Goal: Transaction & Acquisition: Download file/media

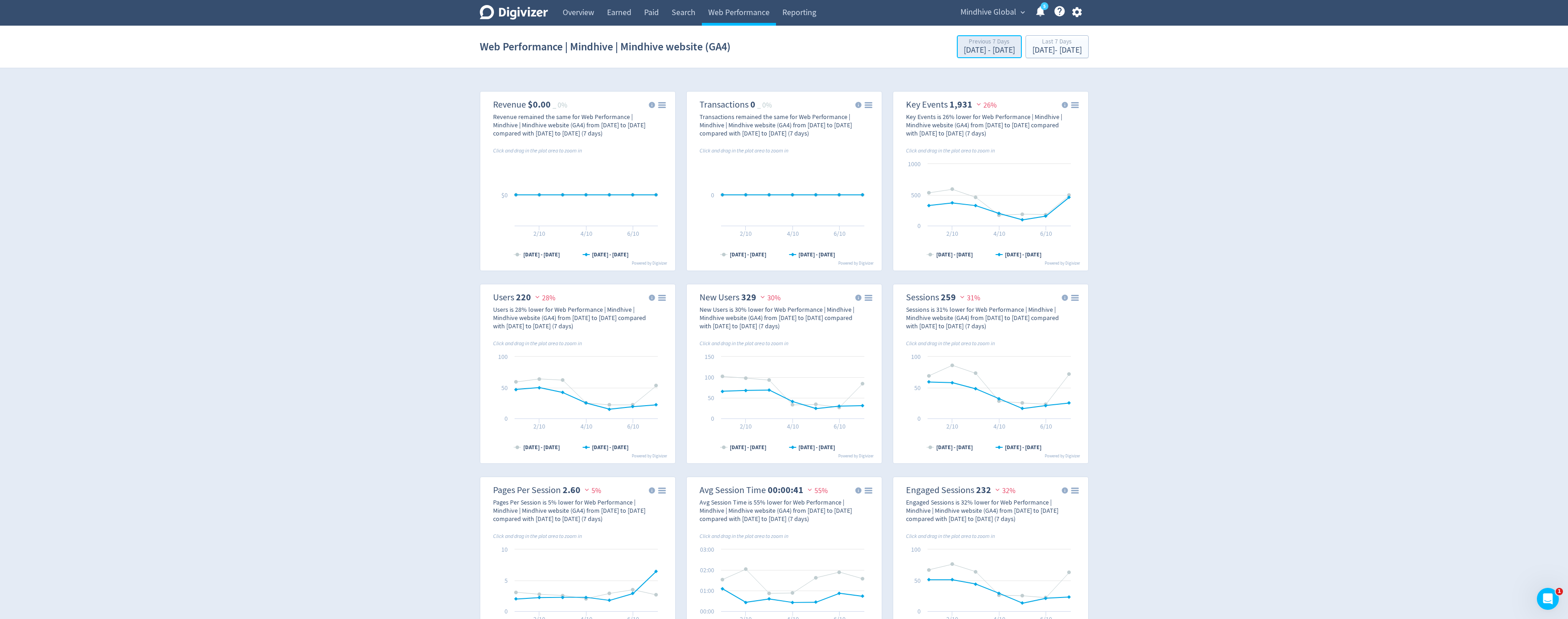
click at [970, 48] on div "[DATE] - [DATE]" at bounding box center [989, 50] width 51 height 8
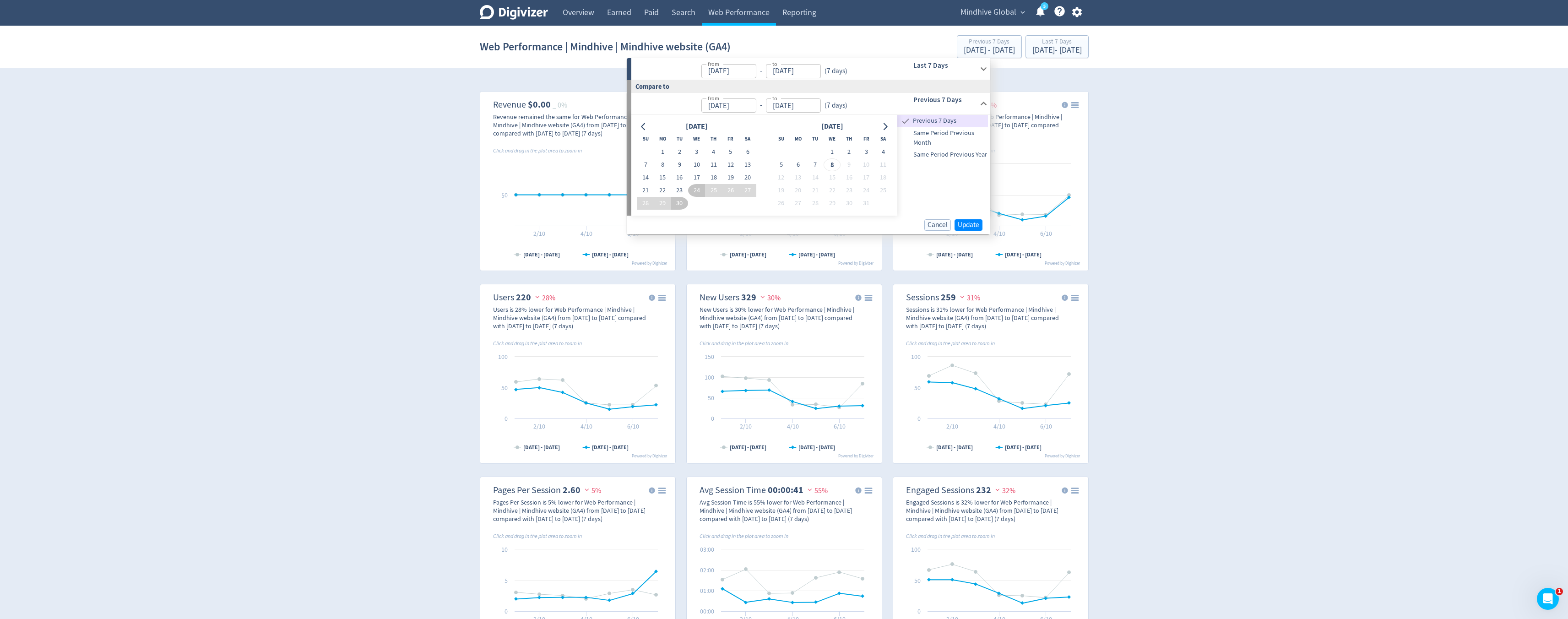
click at [727, 74] on input "[DATE]" at bounding box center [729, 71] width 55 height 14
type input "[DATE]"
click at [660, 152] on button "1" at bounding box center [663, 152] width 17 height 13
type input "[DATE]"
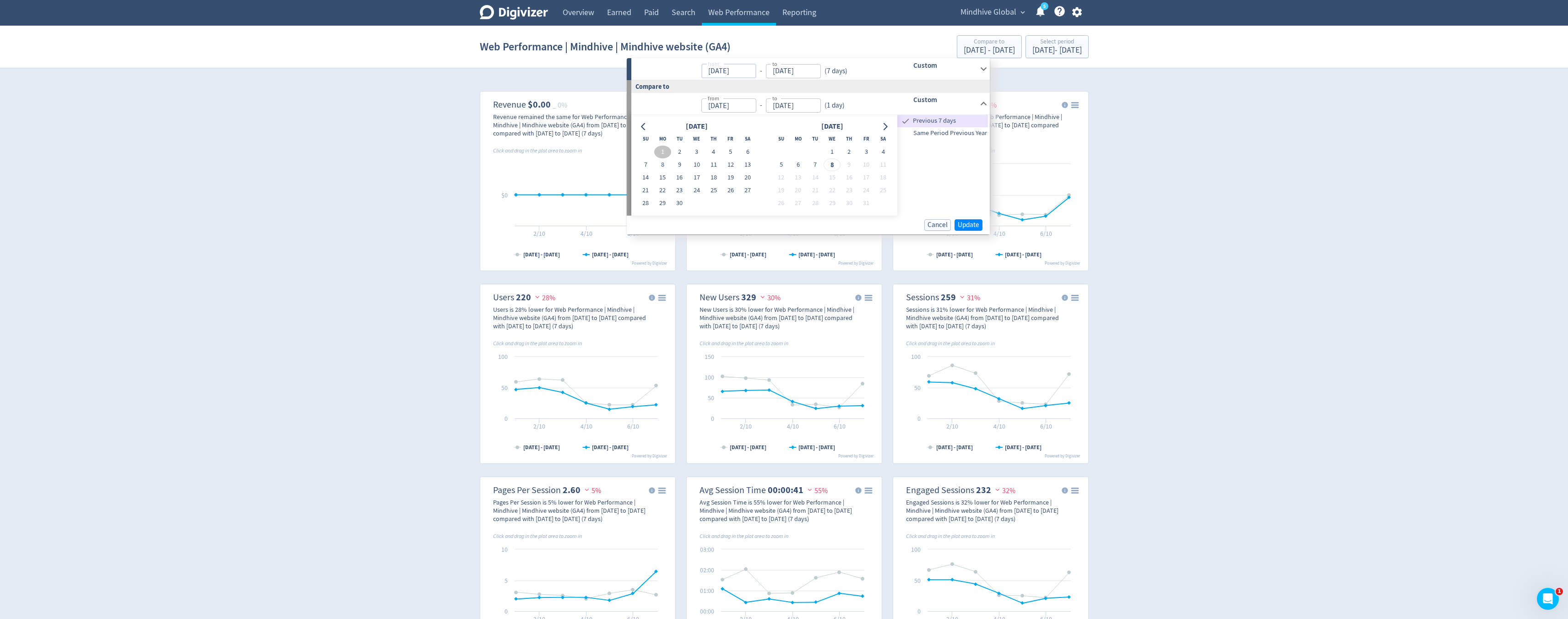
click at [710, 70] on input "[DATE]" at bounding box center [729, 71] width 55 height 14
type input "[DATE]"
click at [663, 154] on button "1" at bounding box center [663, 152] width 17 height 13
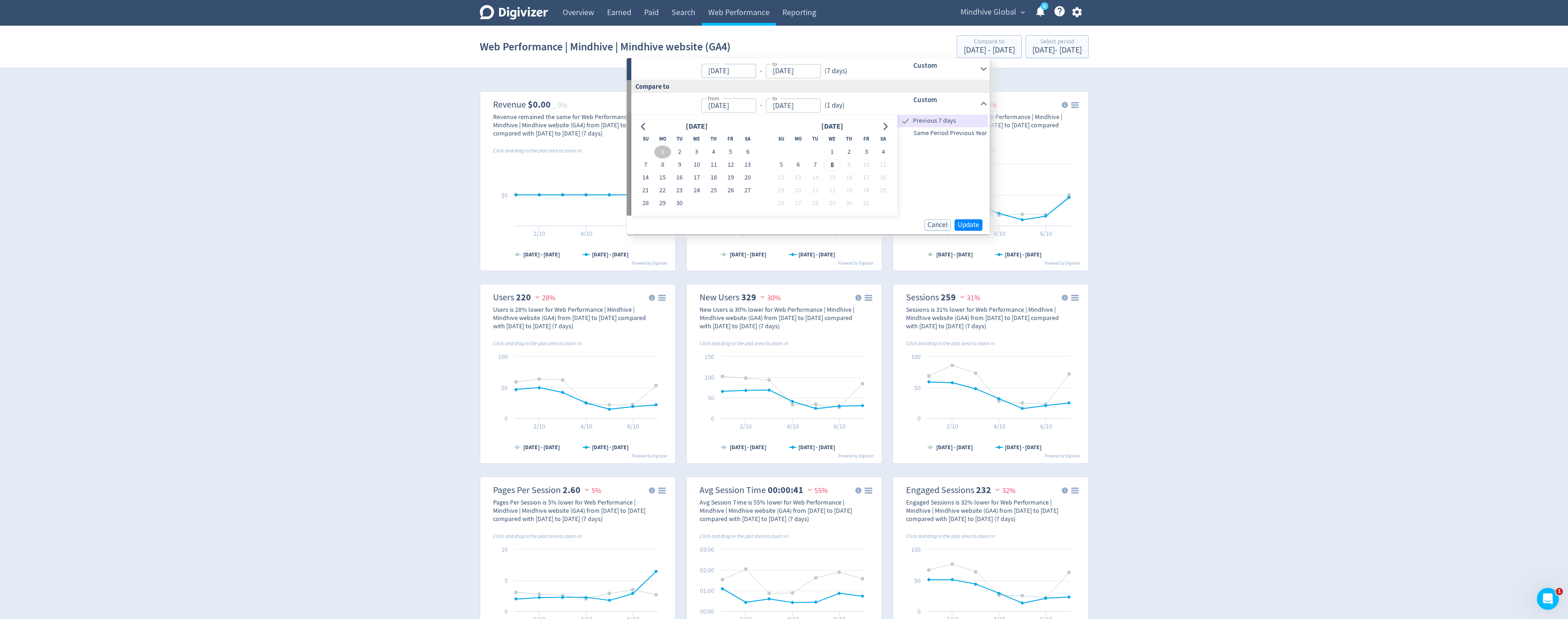
type input "[DATE]"
click at [663, 154] on button "1" at bounding box center [663, 152] width 17 height 13
click at [721, 73] on input "[DATE]" at bounding box center [729, 71] width 55 height 14
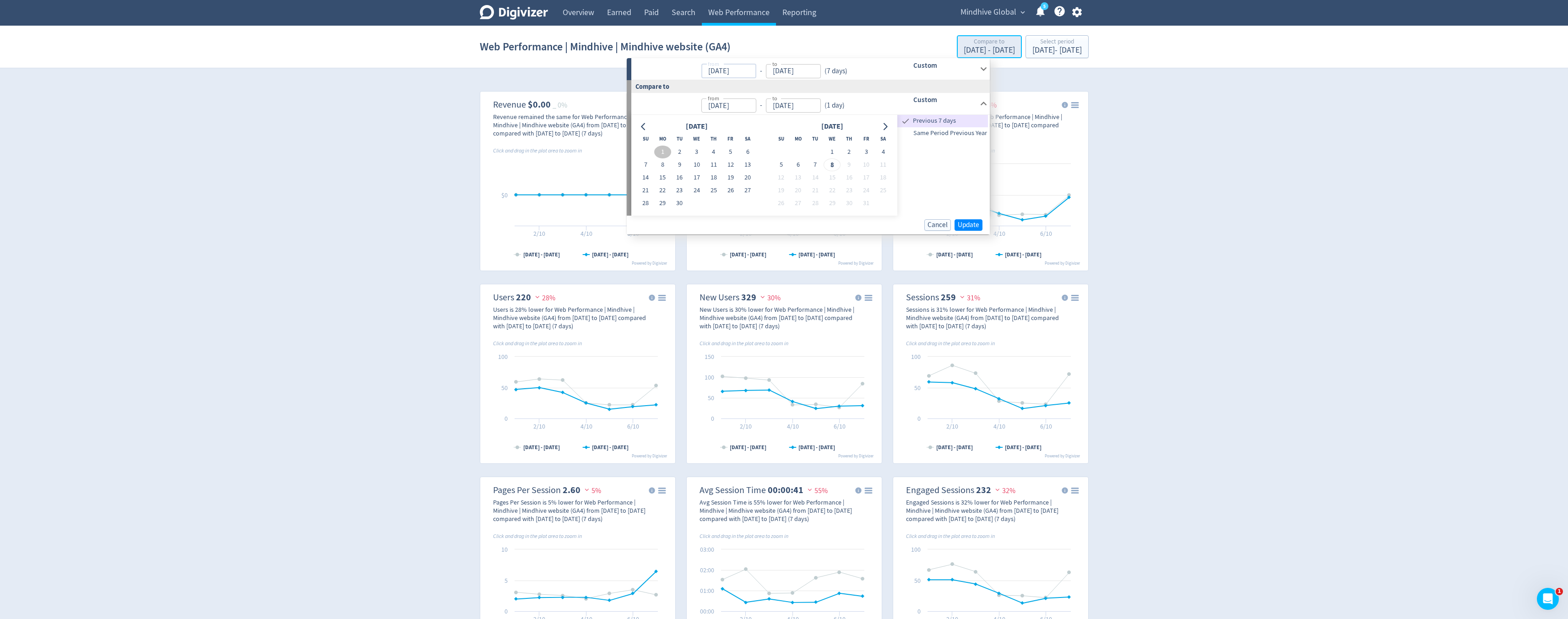
type input "[DATE]"
click at [963, 50] on div "[DATE] - [DATE]" at bounding box center [989, 50] width 51 height 8
click at [963, 48] on div "[DATE] - [DATE]" at bounding box center [989, 50] width 51 height 8
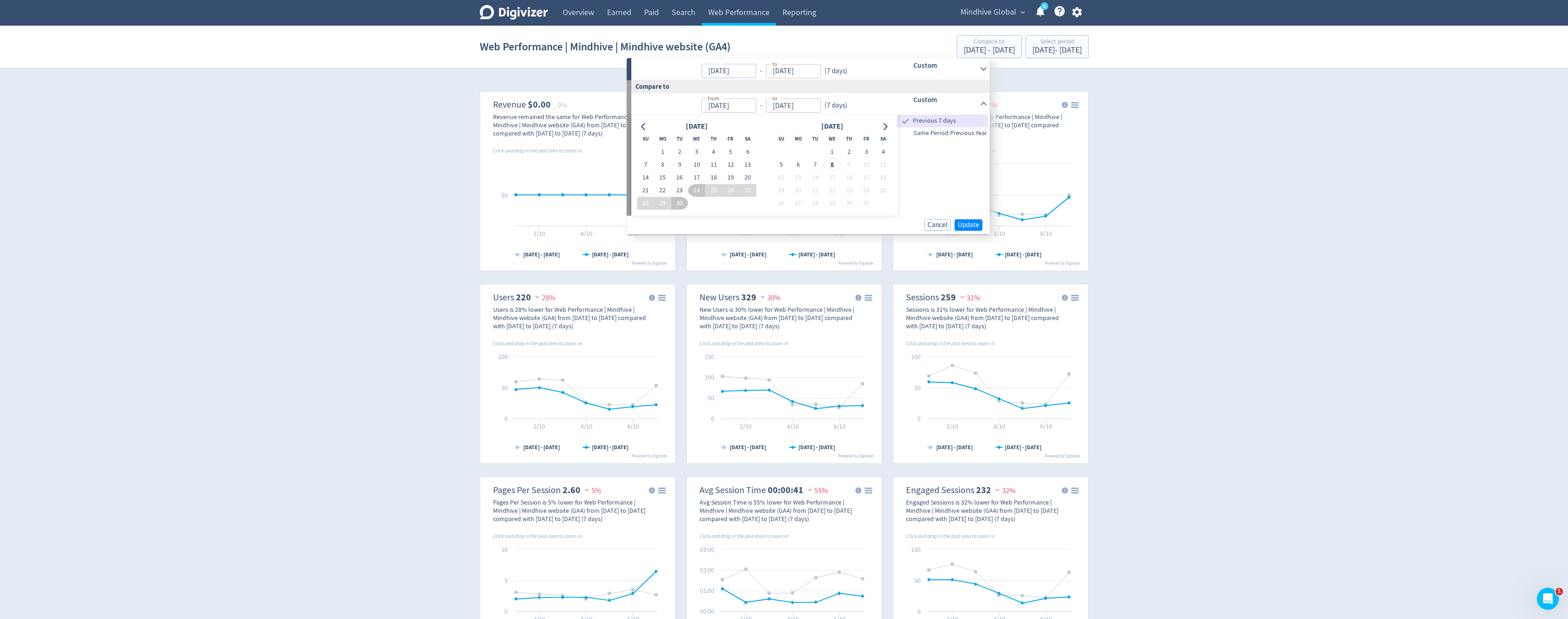
click at [721, 70] on input "[DATE]" at bounding box center [729, 71] width 55 height 14
type input "[DATE]"
click at [661, 155] on button "1" at bounding box center [663, 152] width 17 height 13
type input "[DATE]"
click at [984, 73] on icon at bounding box center [984, 69] width 12 height 12
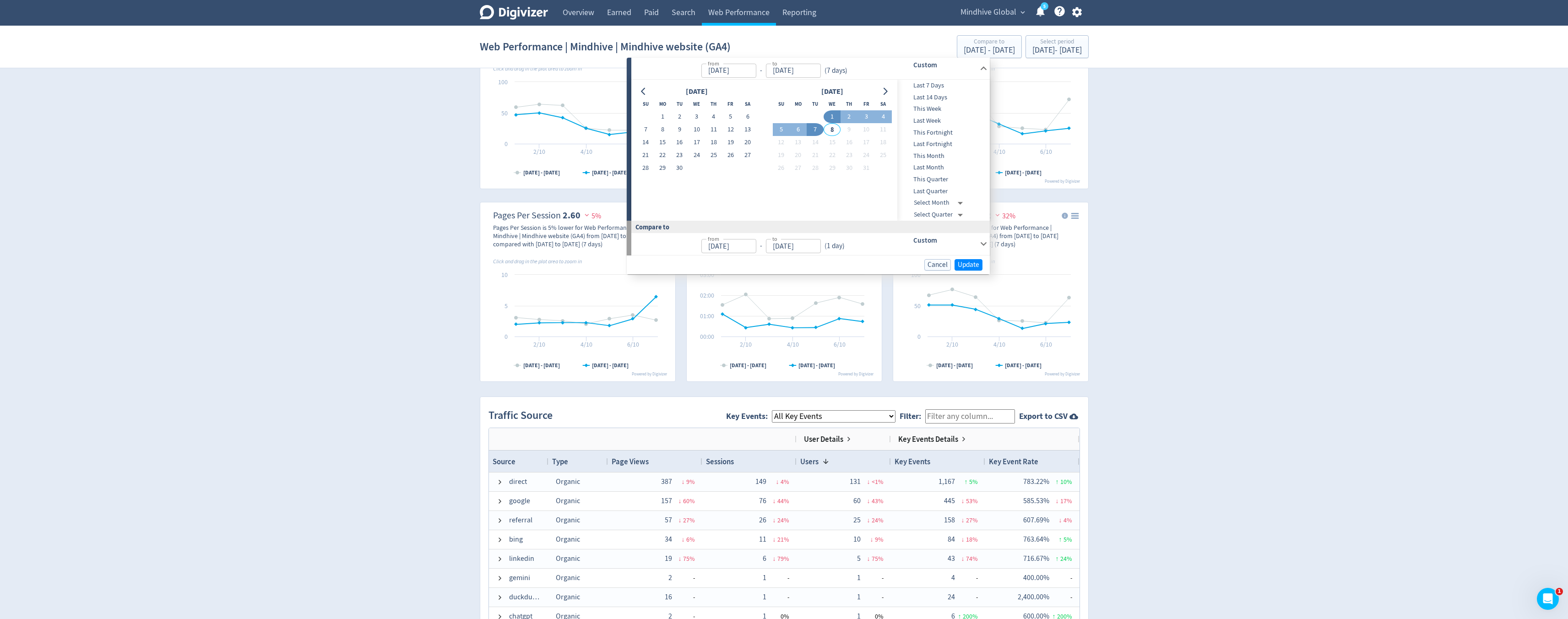
scroll to position [275, 0]
click at [803, 246] on input "[DATE]" at bounding box center [793, 246] width 55 height 14
click at [801, 247] on input "[DATE]" at bounding box center [793, 246] width 55 height 14
type input "[DATE]"
click at [683, 169] on button "30" at bounding box center [680, 168] width 17 height 13
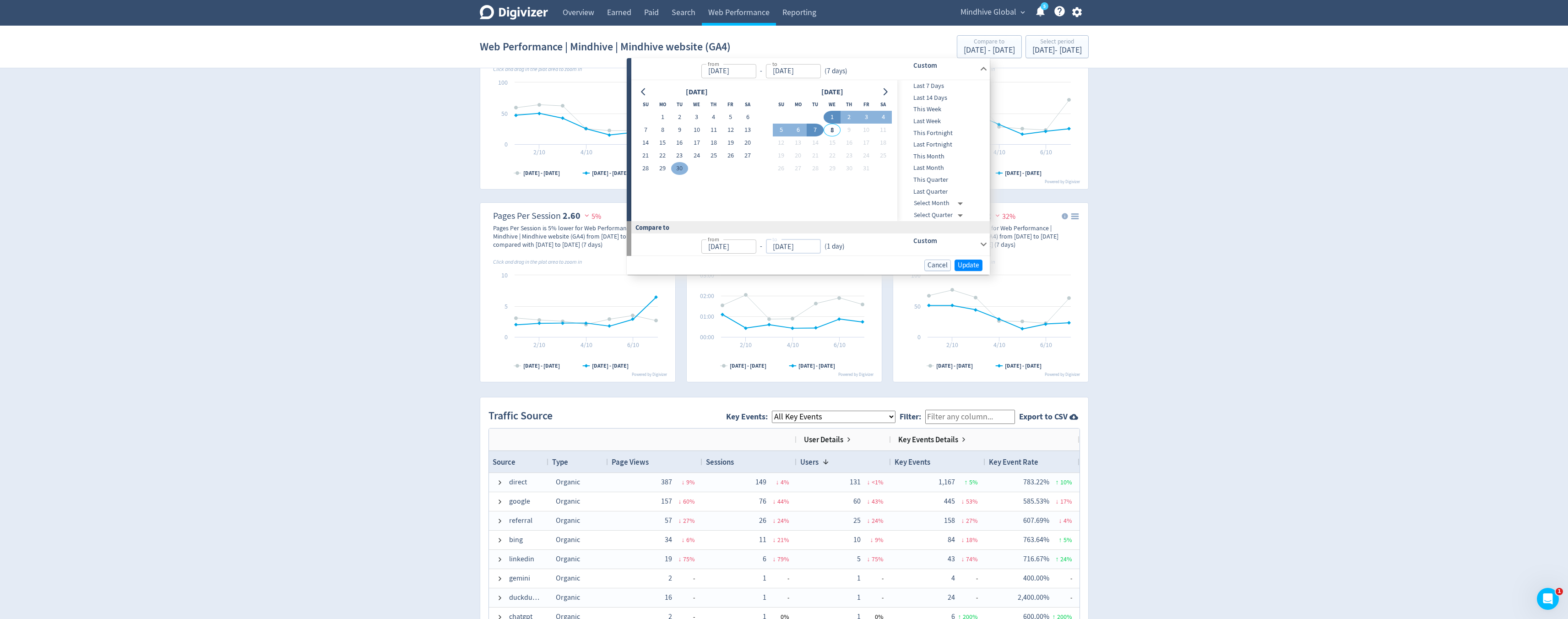
type input "[DATE]"
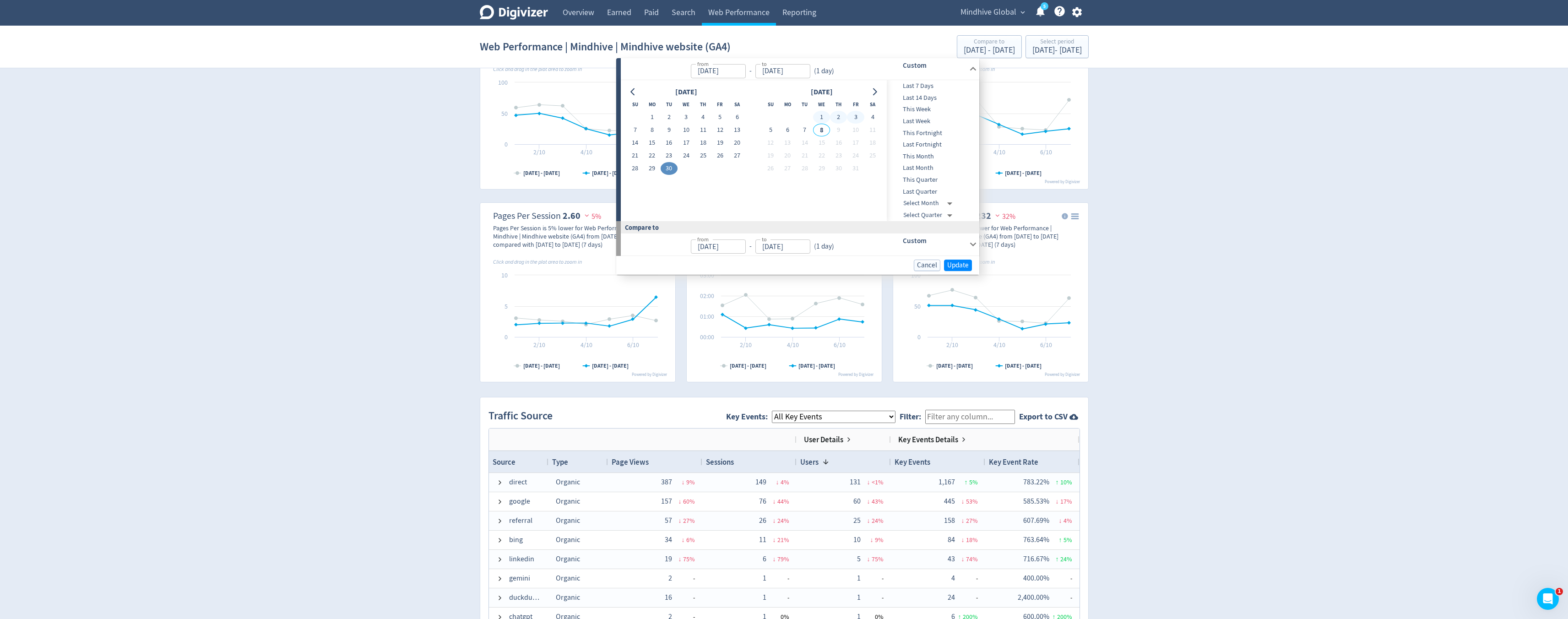
click at [930, 238] on h6 "Custom" at bounding box center [934, 241] width 63 height 11
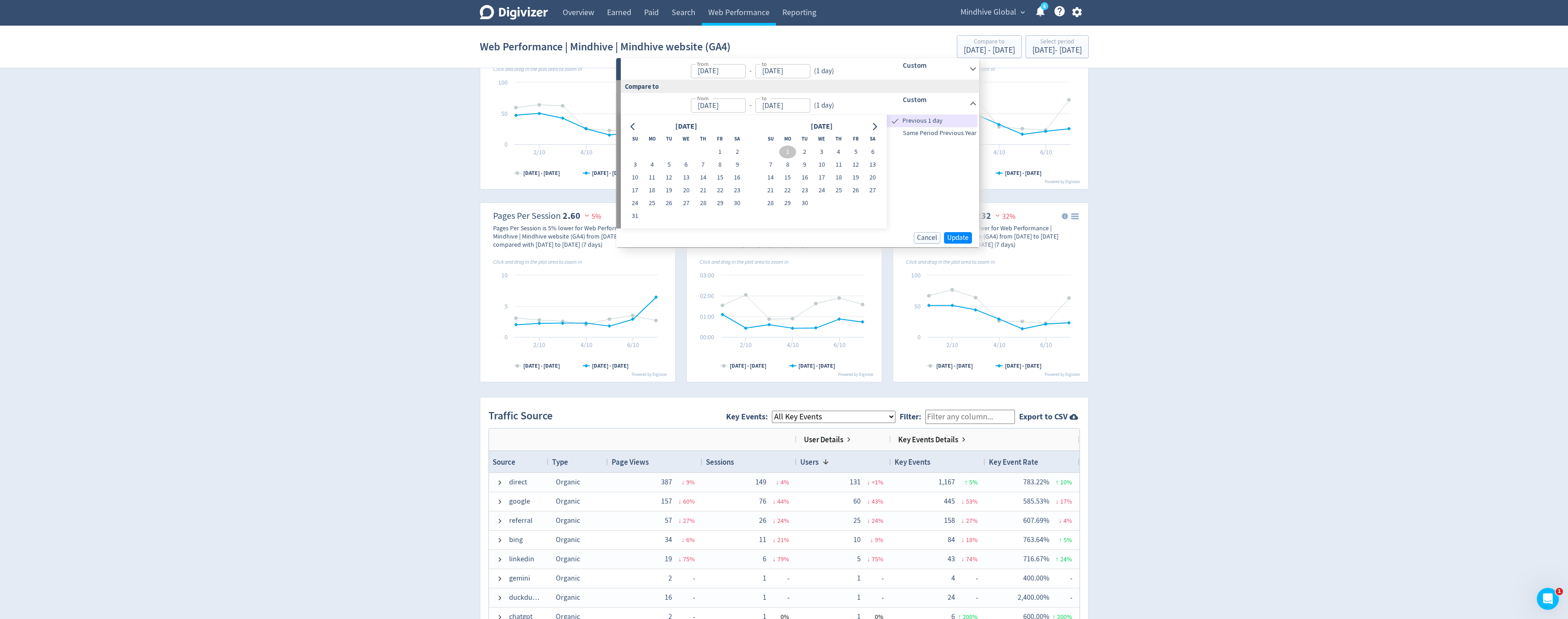
click at [790, 149] on button "1" at bounding box center [788, 152] width 17 height 13
click at [798, 201] on button "30" at bounding box center [804, 203] width 17 height 13
type input "[DATE]"
click at [720, 105] on input "[DATE]" at bounding box center [718, 105] width 55 height 14
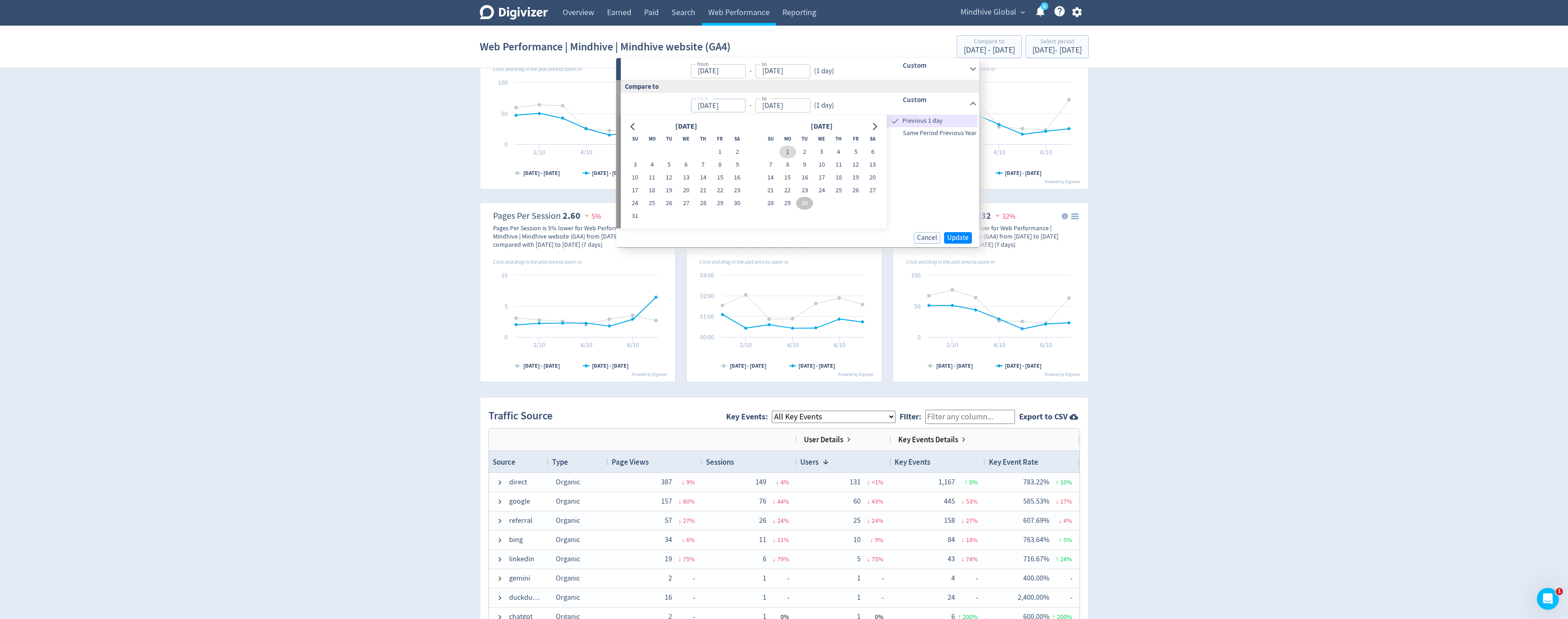
type input "[DATE]"
click at [778, 101] on input "[DATE]" at bounding box center [783, 105] width 55 height 14
type input "[DATE]"
click at [666, 201] on button "30" at bounding box center [669, 203] width 17 height 13
click at [726, 97] on p "from [DATE] from - to [DATE] to ( 1 day )" at bounding box center [730, 103] width 207 height 18
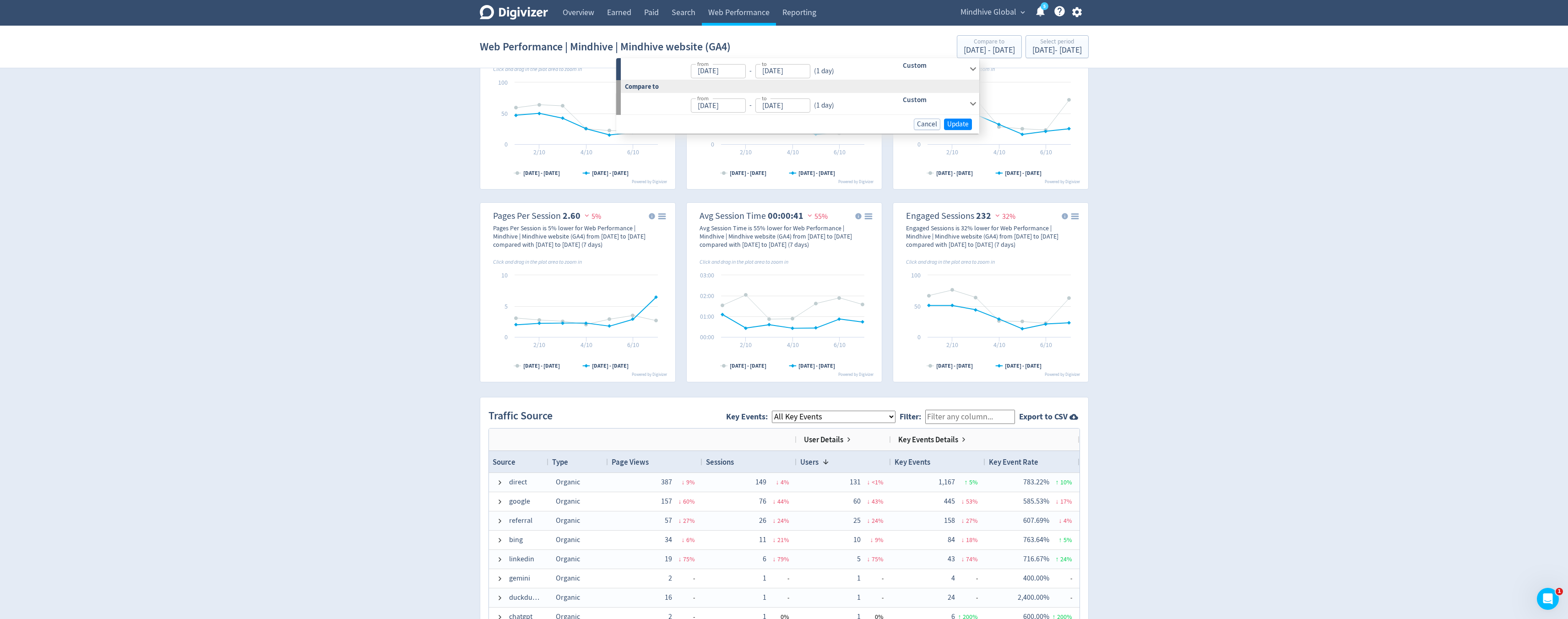
click at [969, 72] on icon at bounding box center [973, 69] width 12 height 12
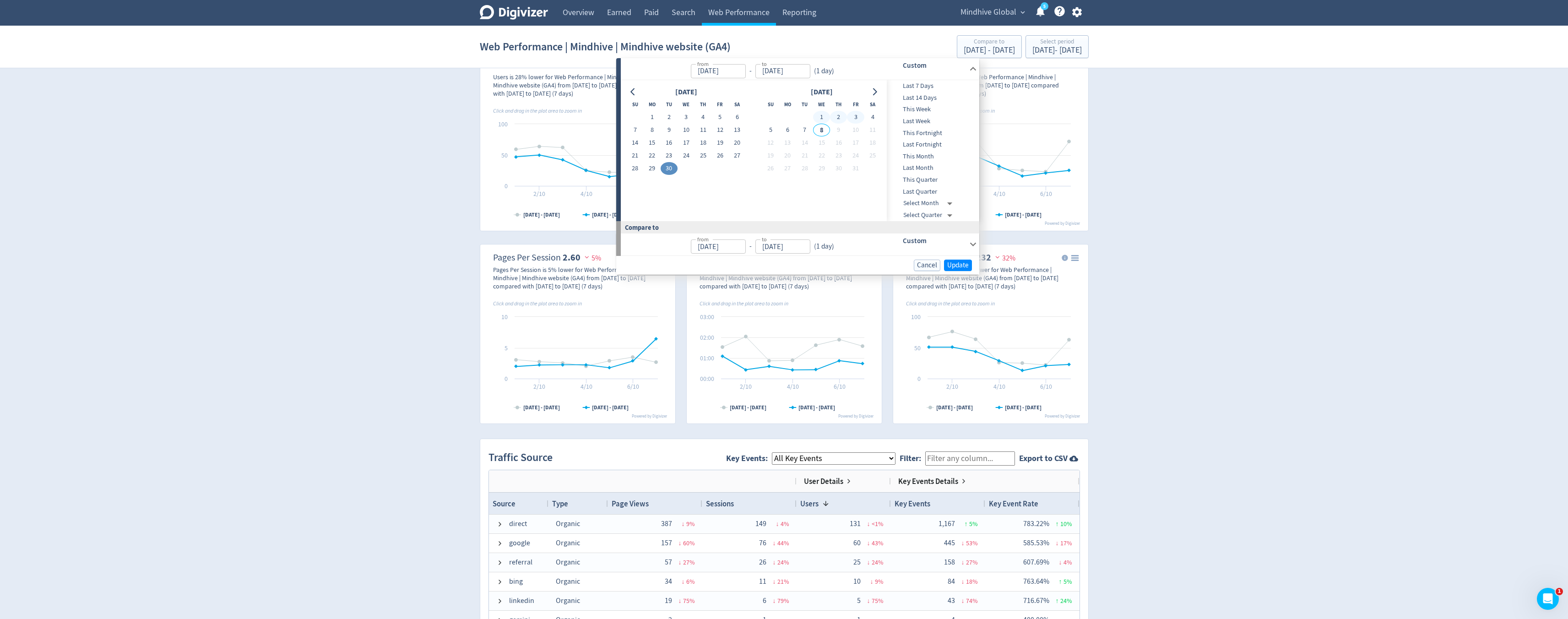
scroll to position [231, 0]
click at [1207, 78] on div "Digivizer Logo [PERSON_NAME] Logo Overview Earned Paid Search Web Performance R…" at bounding box center [784, 436] width 1568 height 1335
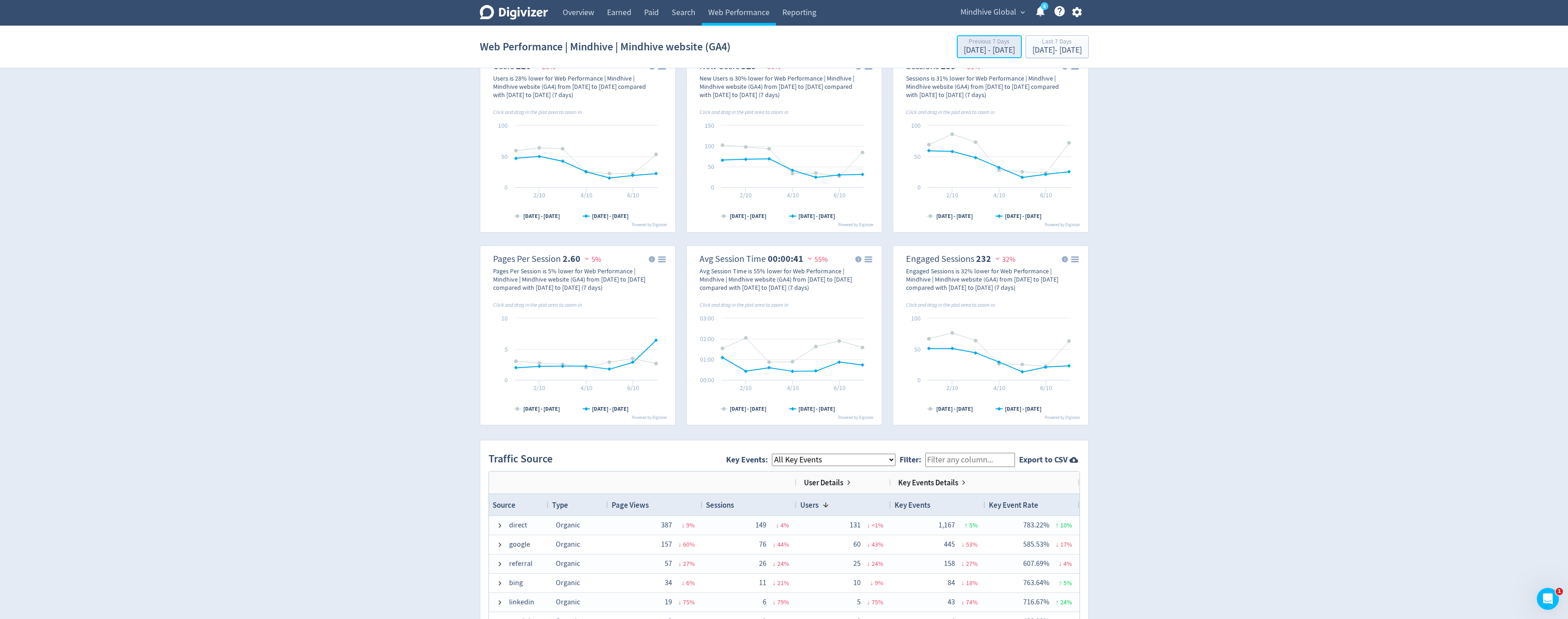
click at [963, 48] on div "[DATE] - [DATE]" at bounding box center [989, 50] width 51 height 8
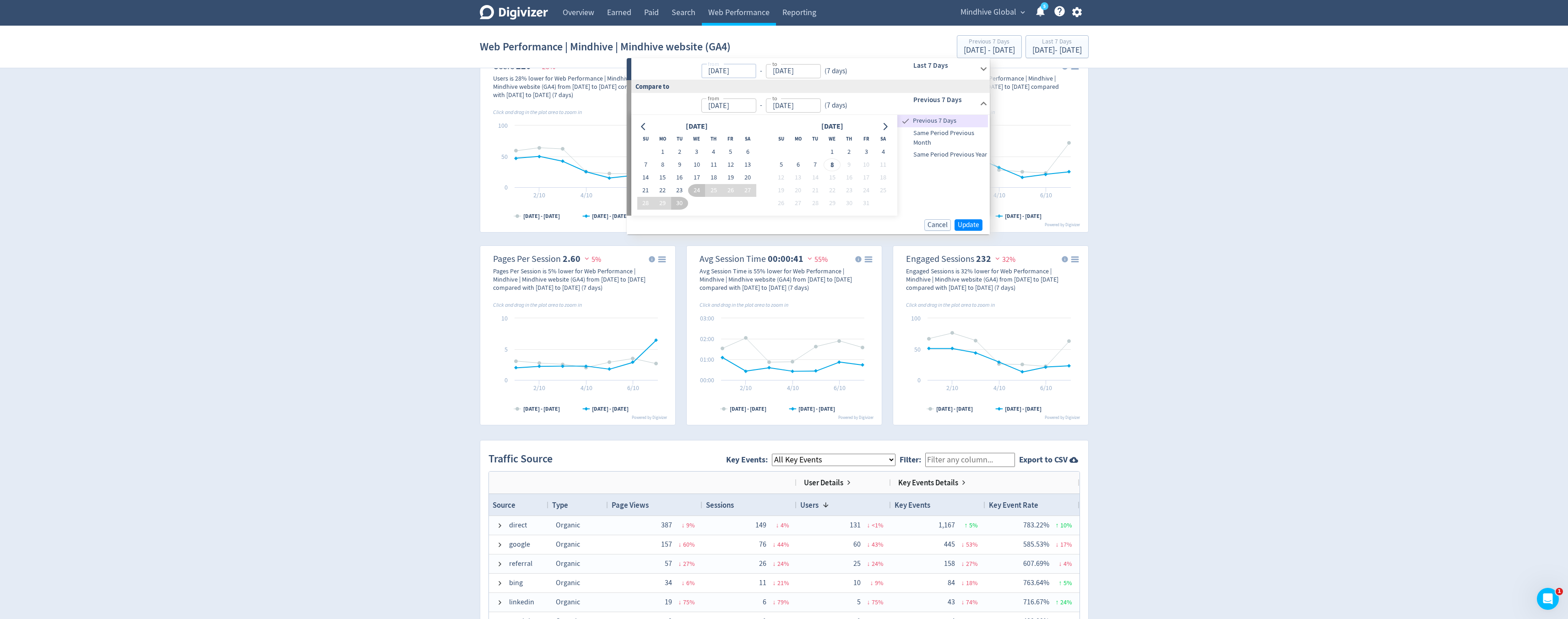
click at [720, 69] on input "[DATE]" at bounding box center [729, 71] width 55 height 14
type input "[DATE]"
click at [661, 153] on button "1" at bounding box center [663, 152] width 17 height 13
type input "[DATE]"
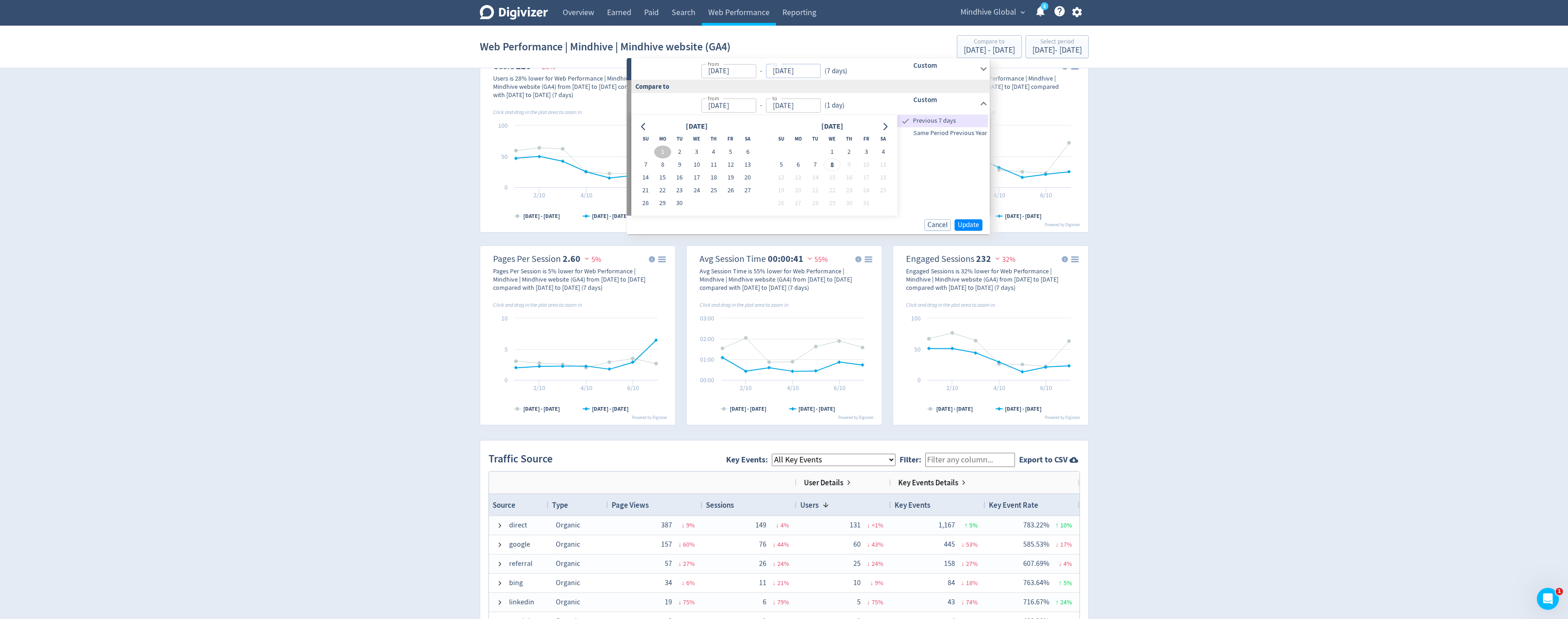
click at [784, 74] on input "[DATE]" at bounding box center [793, 71] width 55 height 14
type input "[DATE]"
click at [678, 202] on button "30" at bounding box center [680, 203] width 17 height 13
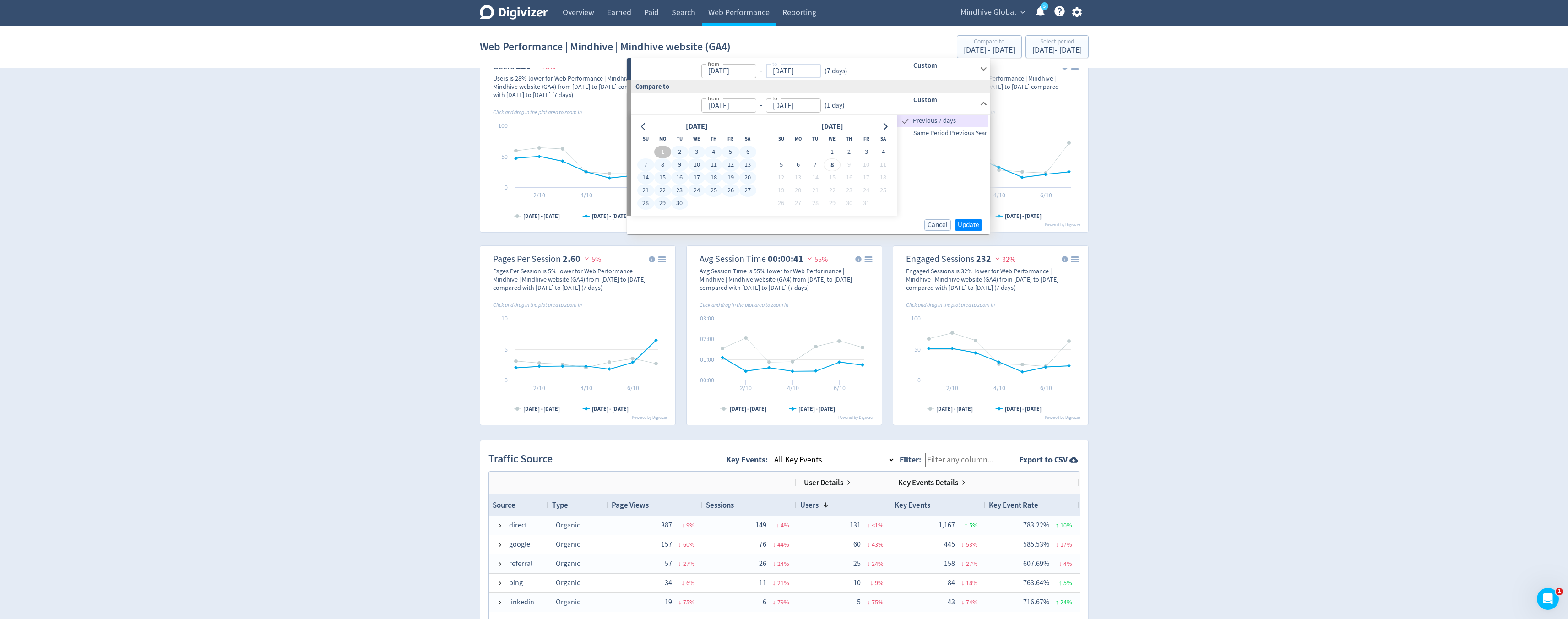
type input "[DATE]"
click at [743, 75] on input "[DATE]" at bounding box center [729, 71] width 55 height 14
type input "[DATE]"
click at [661, 154] on button "1" at bounding box center [663, 152] width 17 height 13
type input "[DATE]"
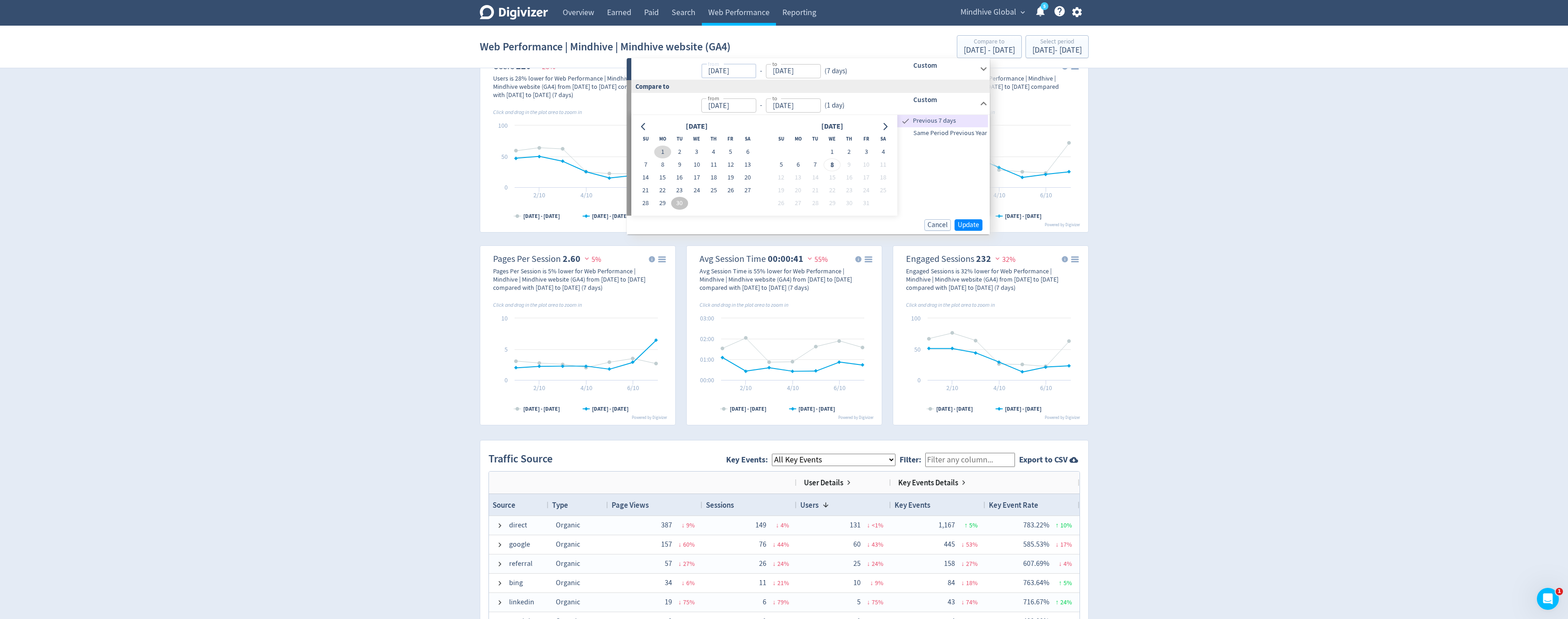
type input "[DATE]"
click at [963, 50] on div "[DATE] - [DATE]" at bounding box center [989, 50] width 51 height 8
click at [935, 229] on button "Cancel" at bounding box center [937, 225] width 26 height 12
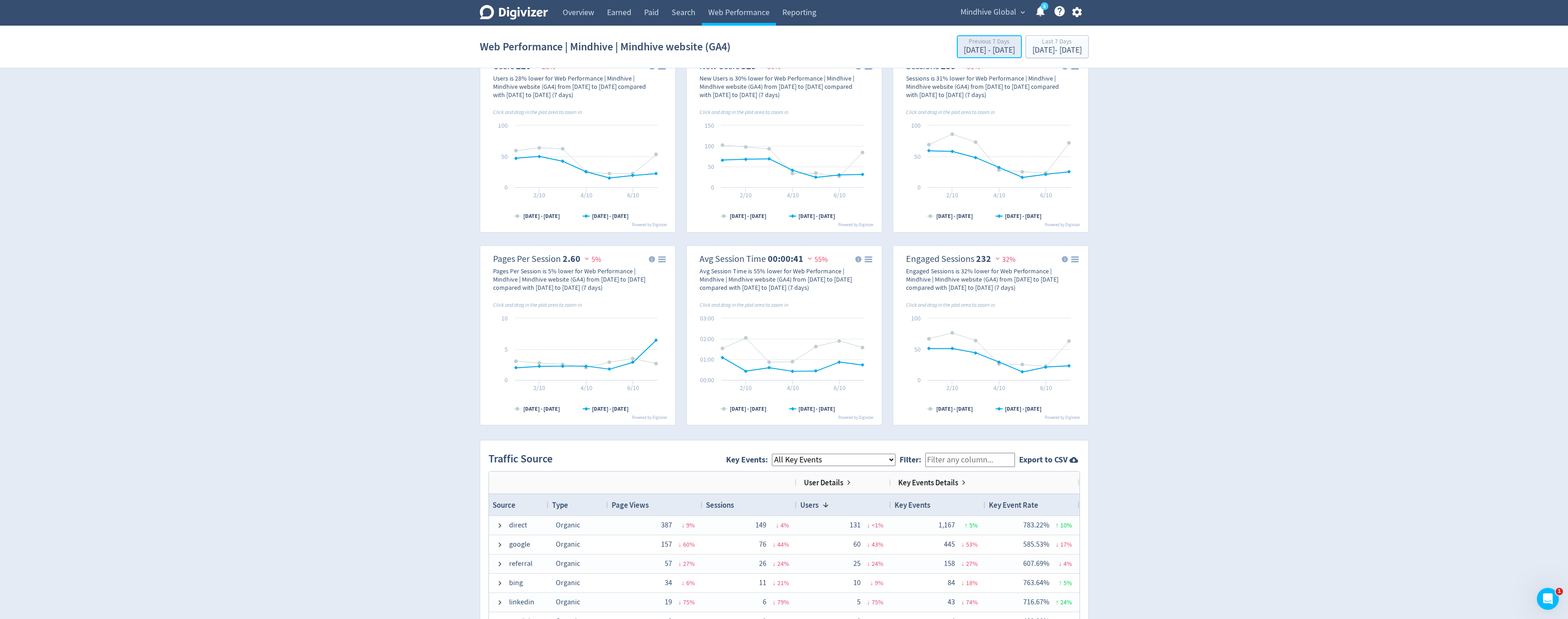
click at [963, 52] on div "[DATE] - [DATE]" at bounding box center [989, 50] width 51 height 8
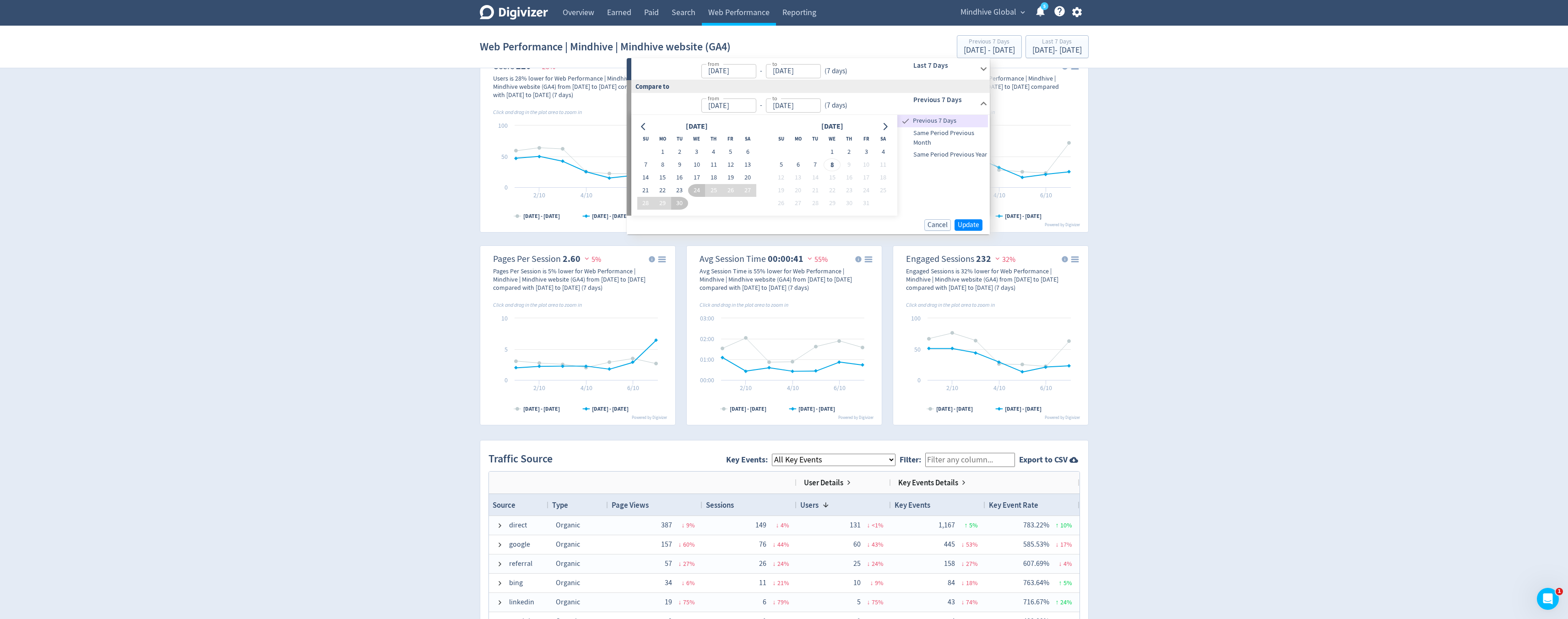
click at [985, 69] on icon at bounding box center [984, 69] width 6 height 4
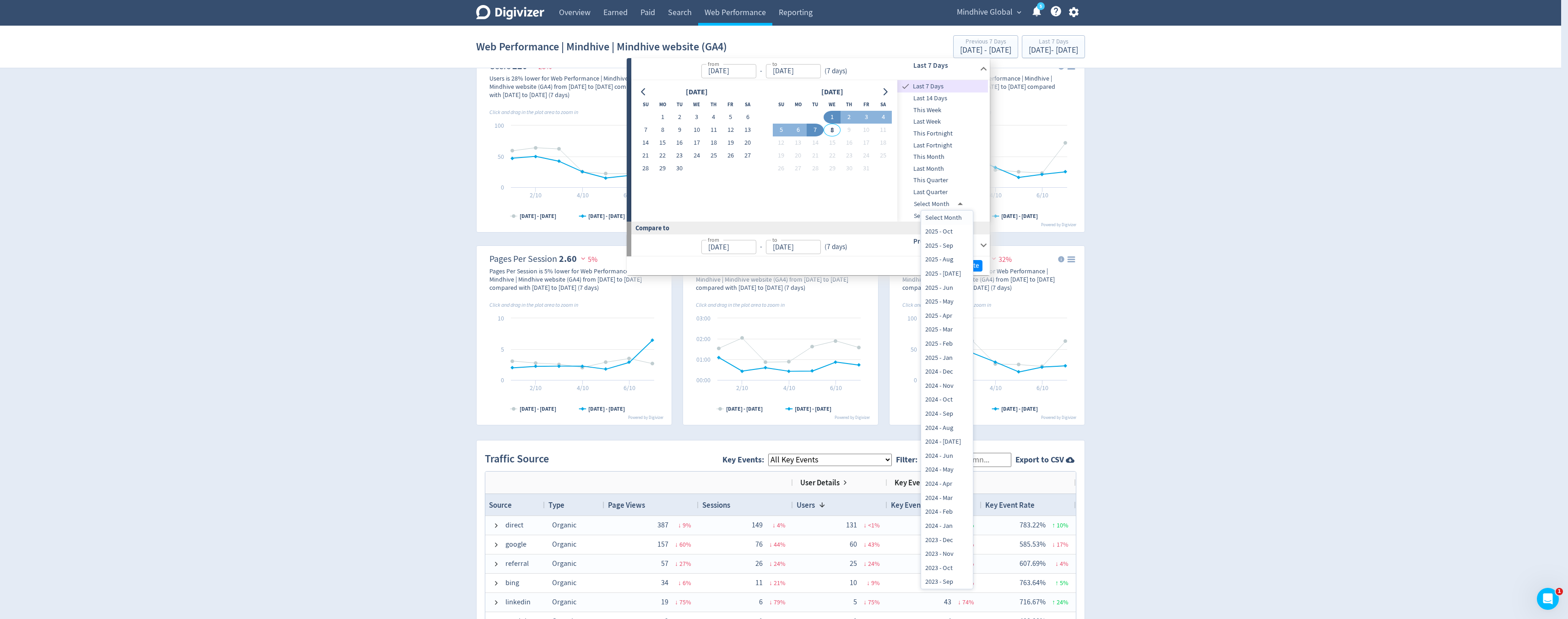
click at [943, 205] on body "Digivizer Logo [PERSON_NAME] Logo Overview Earned Paid Search Web Performance R…" at bounding box center [784, 436] width 1568 height 1335
click at [943, 246] on li "2025 - Sep" at bounding box center [947, 245] width 52 height 14
type input "[DATE]T12:00:00.000Z"
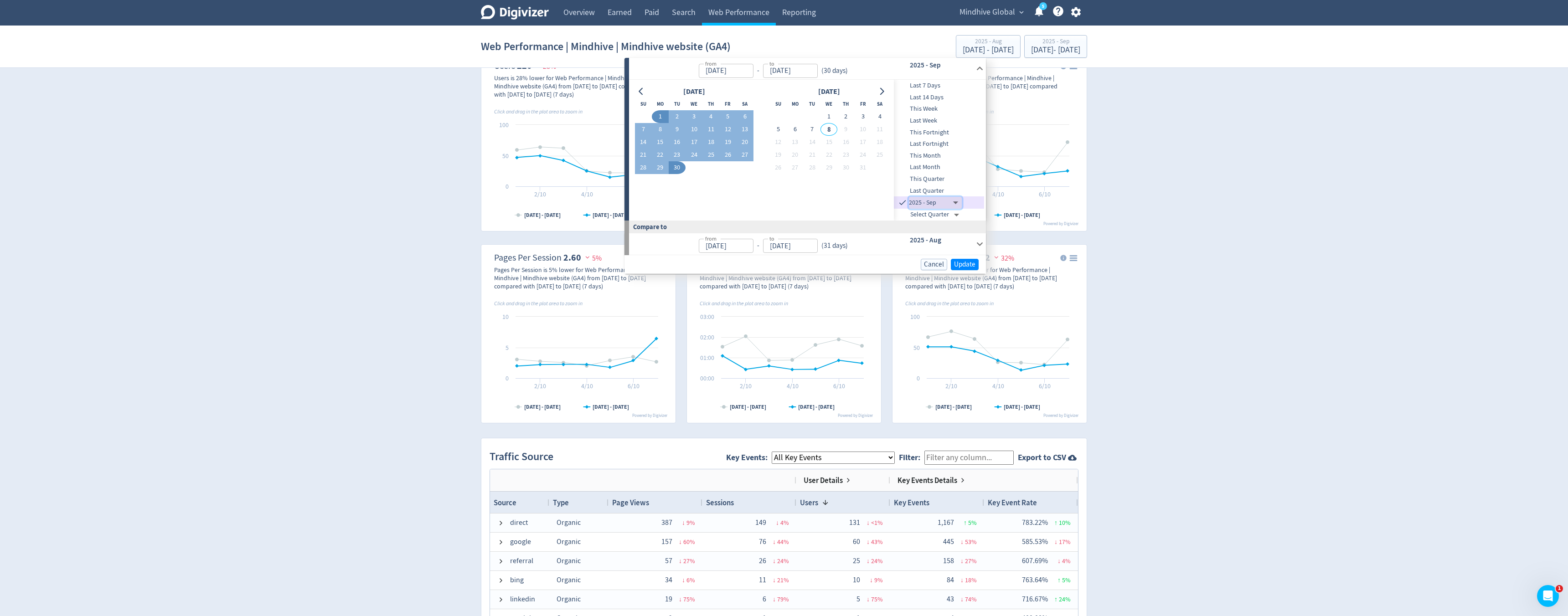
type input "[DATE]"
click at [859, 50] on div "Web Performance | Mindhive | Mindhive website (GA4) 2025 - Aug [DATE] - [DATE] …" at bounding box center [781, 46] width 606 height 29
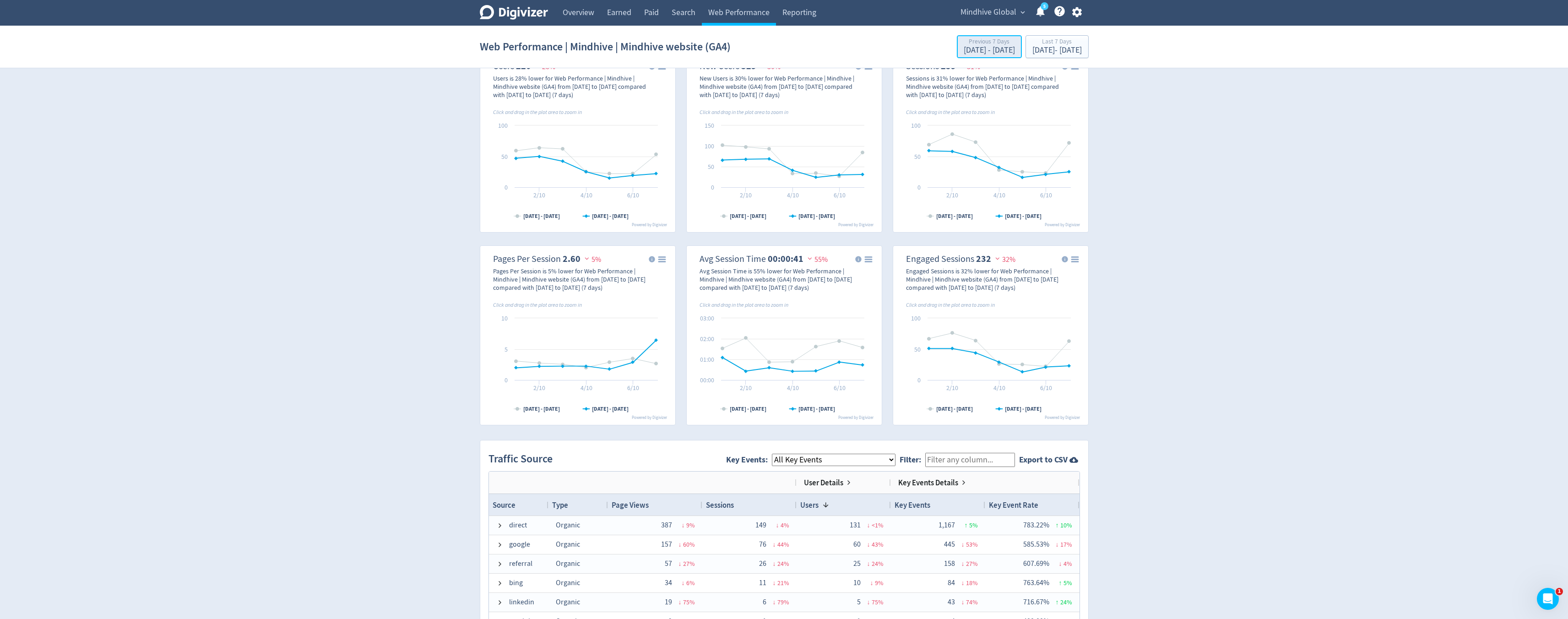
click at [963, 48] on div "[DATE] - [DATE]" at bounding box center [989, 50] width 51 height 8
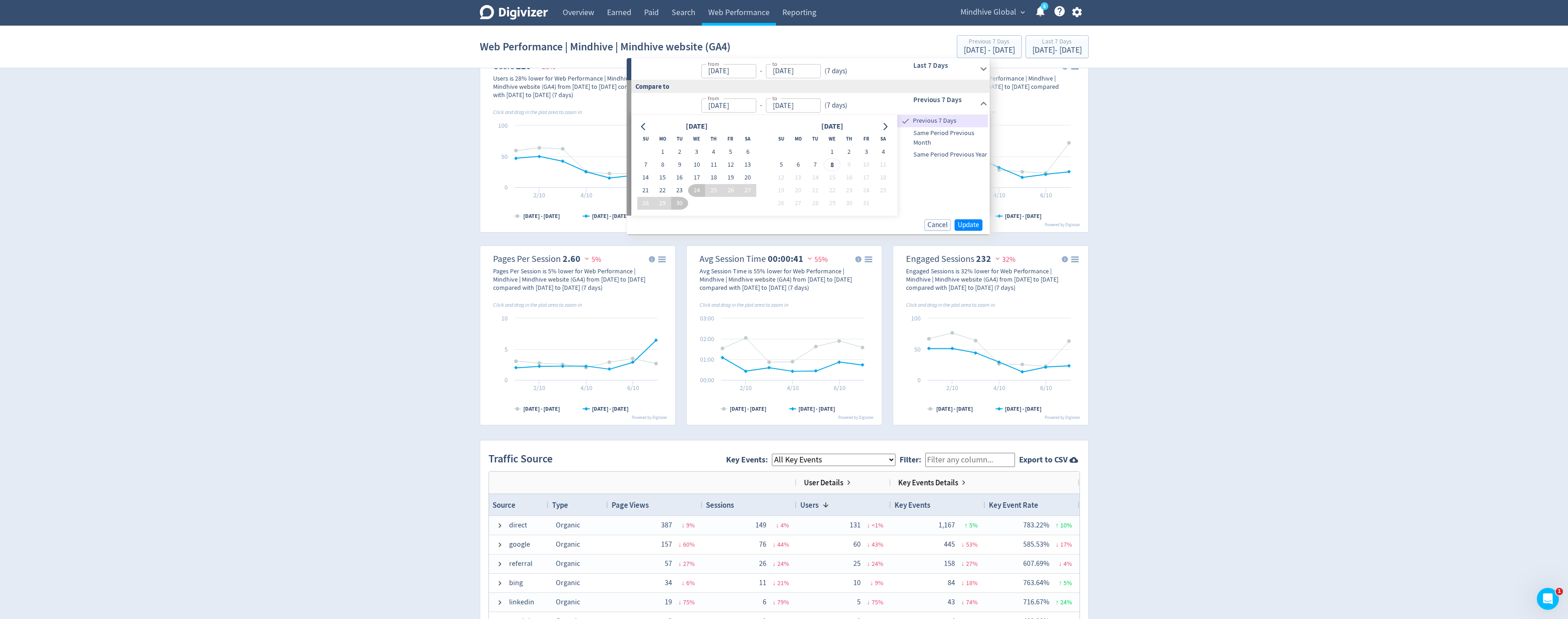
click at [976, 65] on h6 "Last 7 Days" at bounding box center [944, 65] width 63 height 11
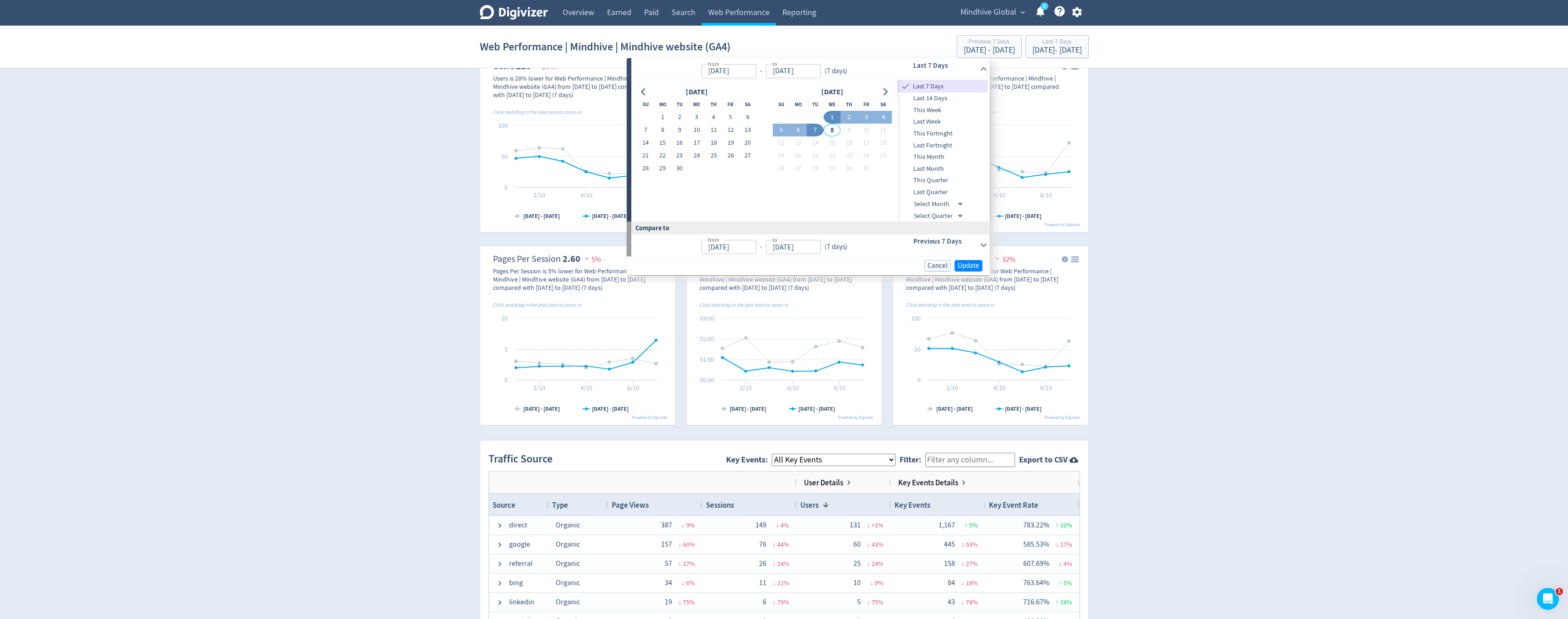
click at [935, 204] on body "Digivizer Logo [PERSON_NAME] Logo Overview Earned Paid Search Web Performance R…" at bounding box center [784, 436] width 1568 height 1335
click at [941, 248] on li "2025 - Sep" at bounding box center [947, 245] width 52 height 14
type input "[DATE]T12:00:00.000Z"
type input "[DATE]"
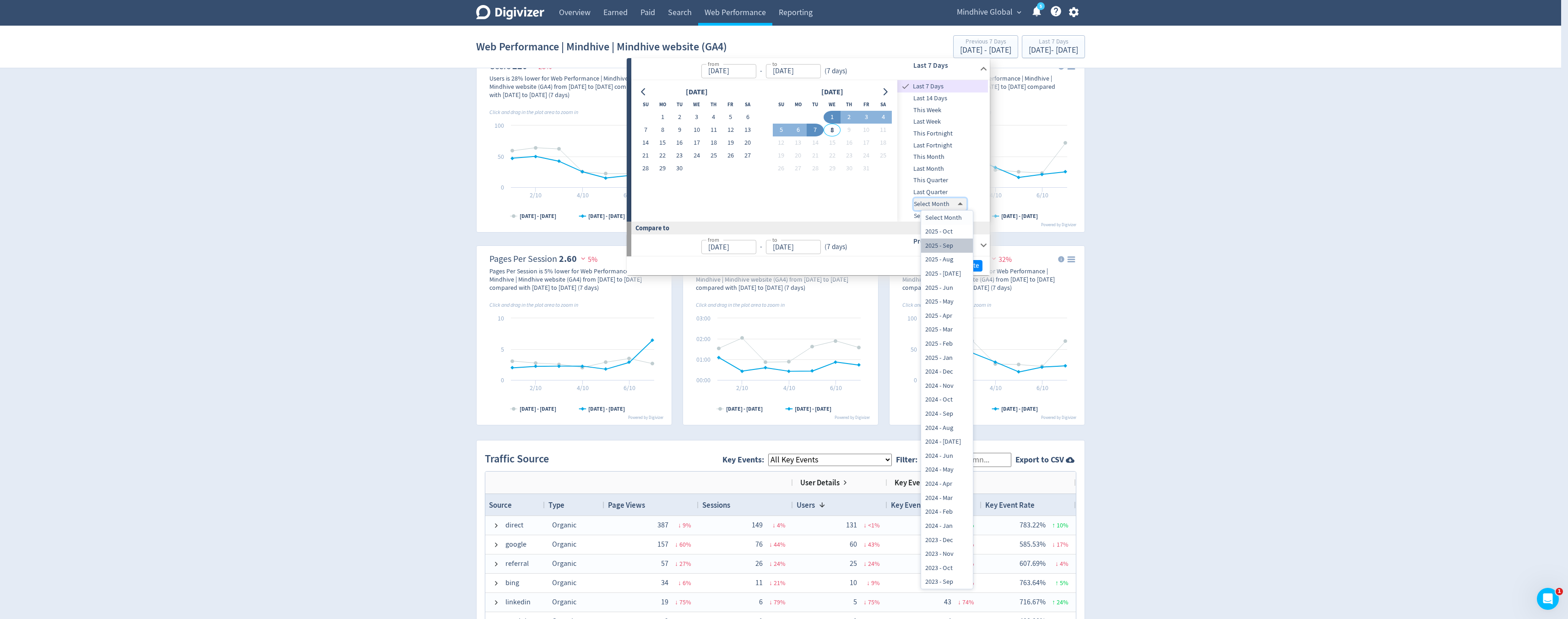
type input "[DATE]"
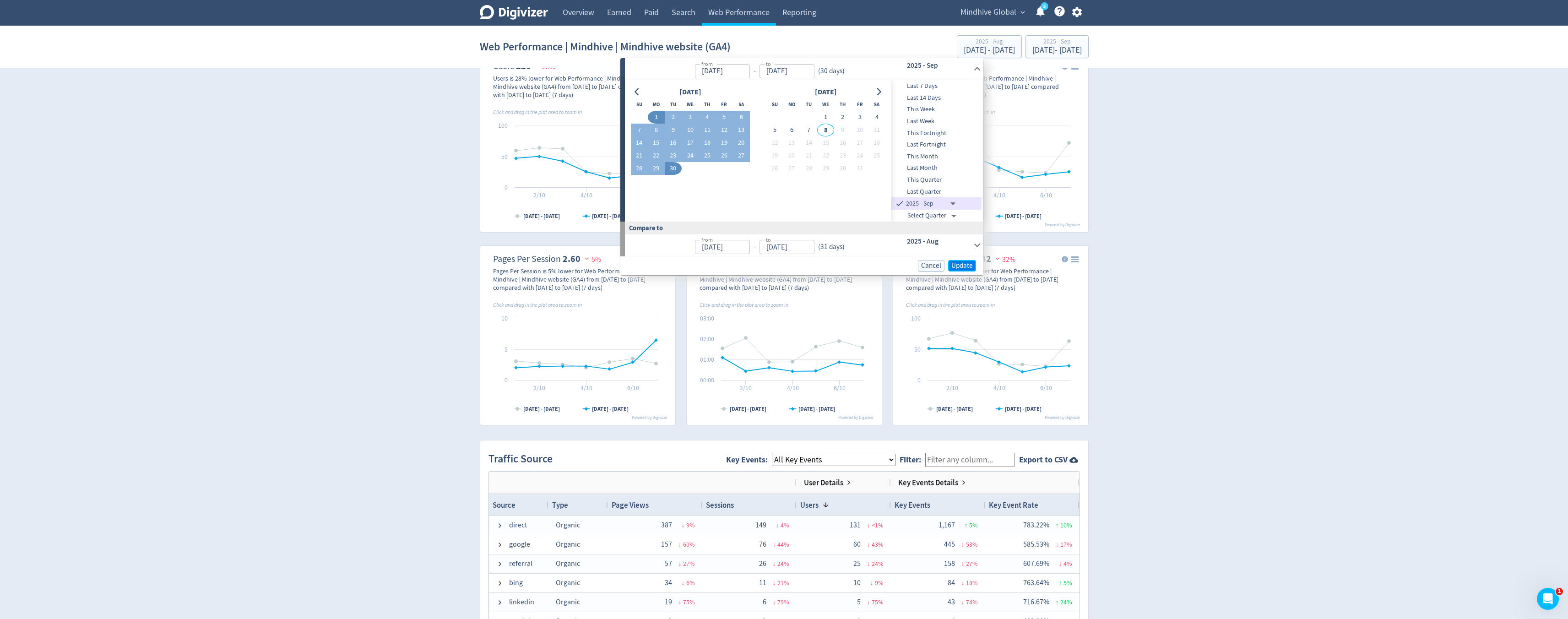
click at [959, 265] on span "Update" at bounding box center [962, 265] width 21 height 7
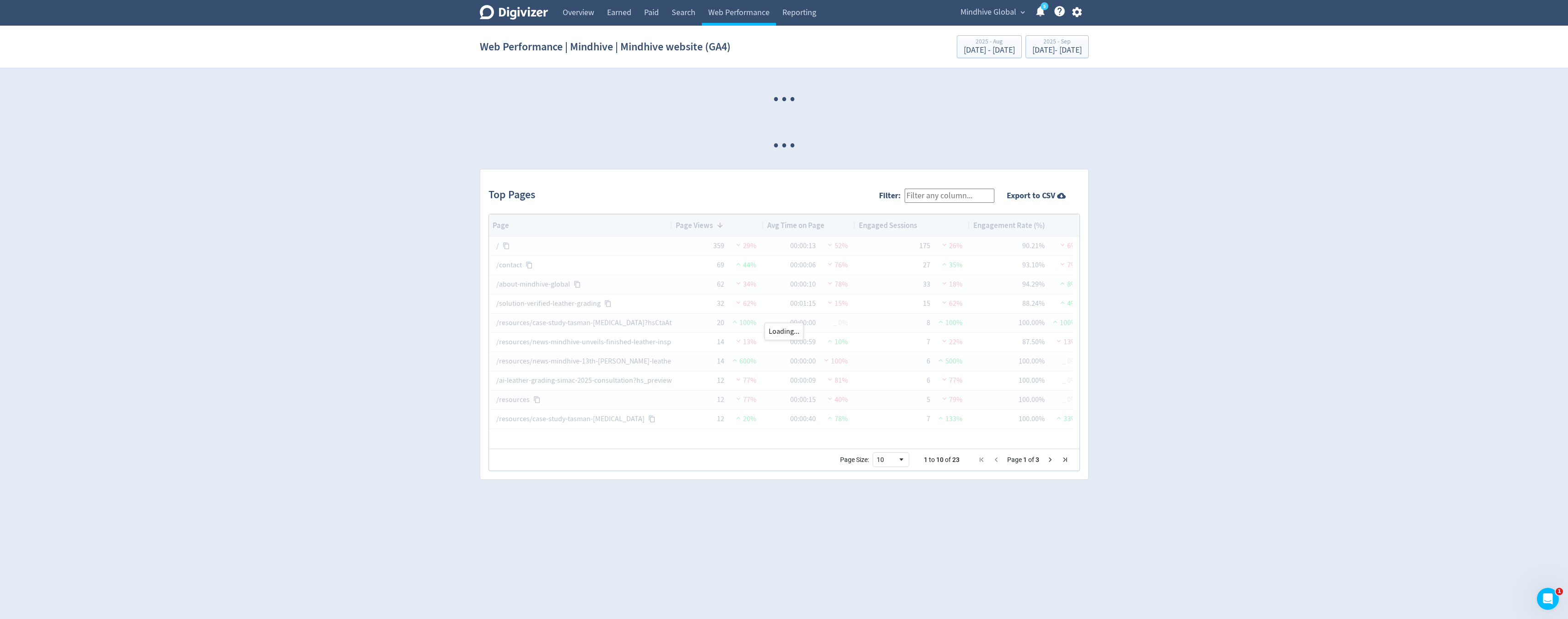
scroll to position [0, 0]
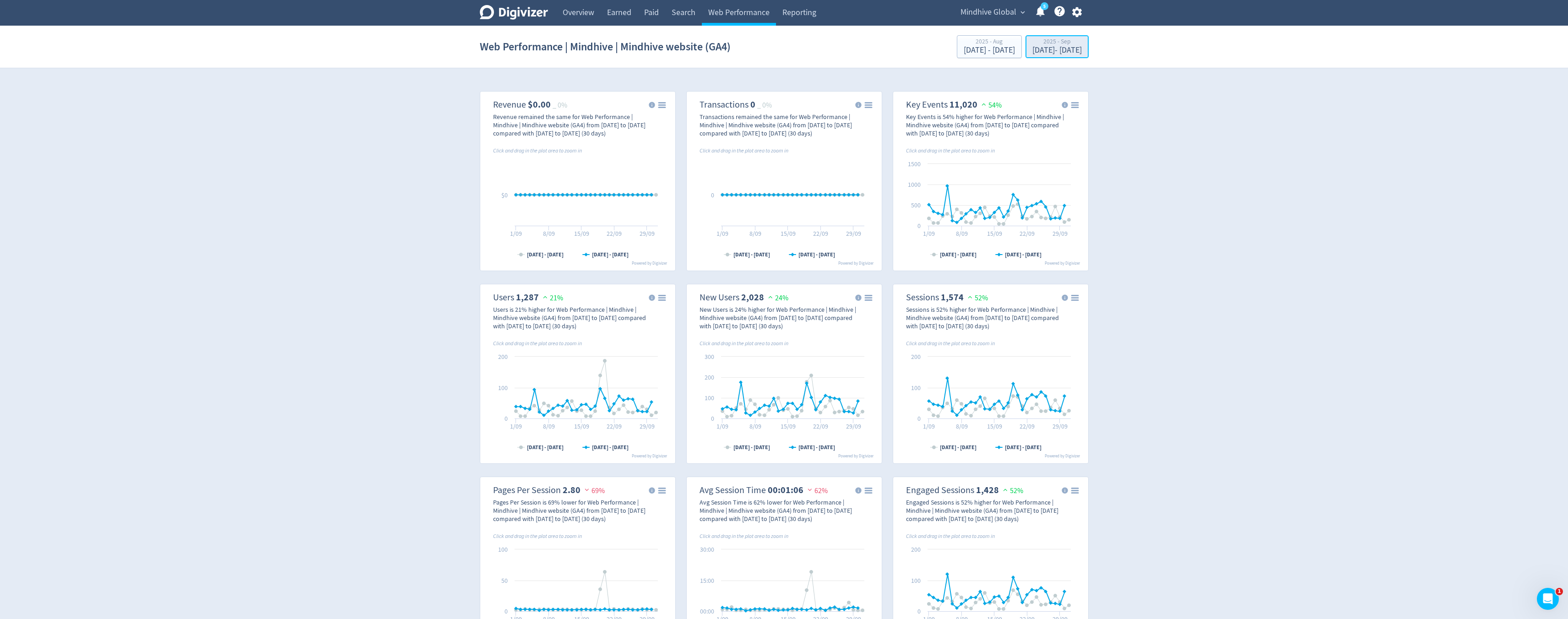
click at [1045, 44] on div "2025 - Sep" at bounding box center [1057, 42] width 50 height 8
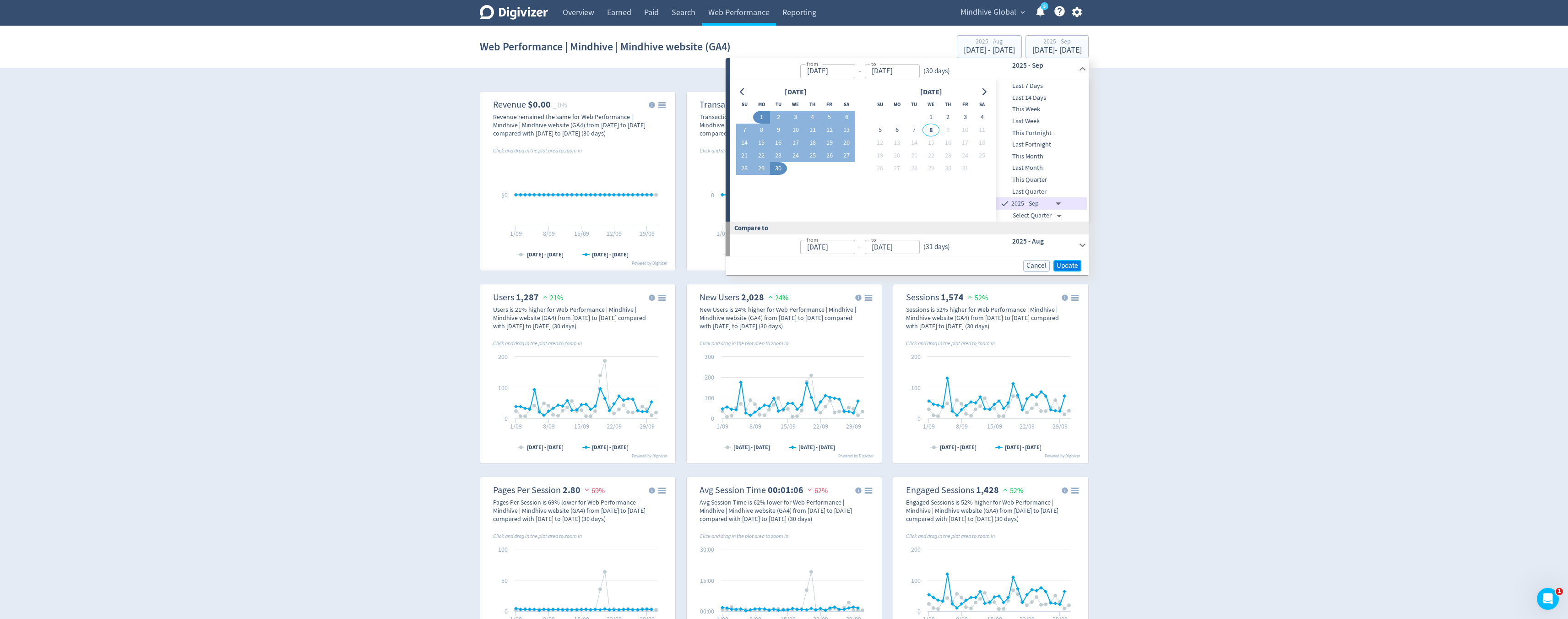
click at [1069, 264] on span "Update" at bounding box center [1067, 265] width 21 height 7
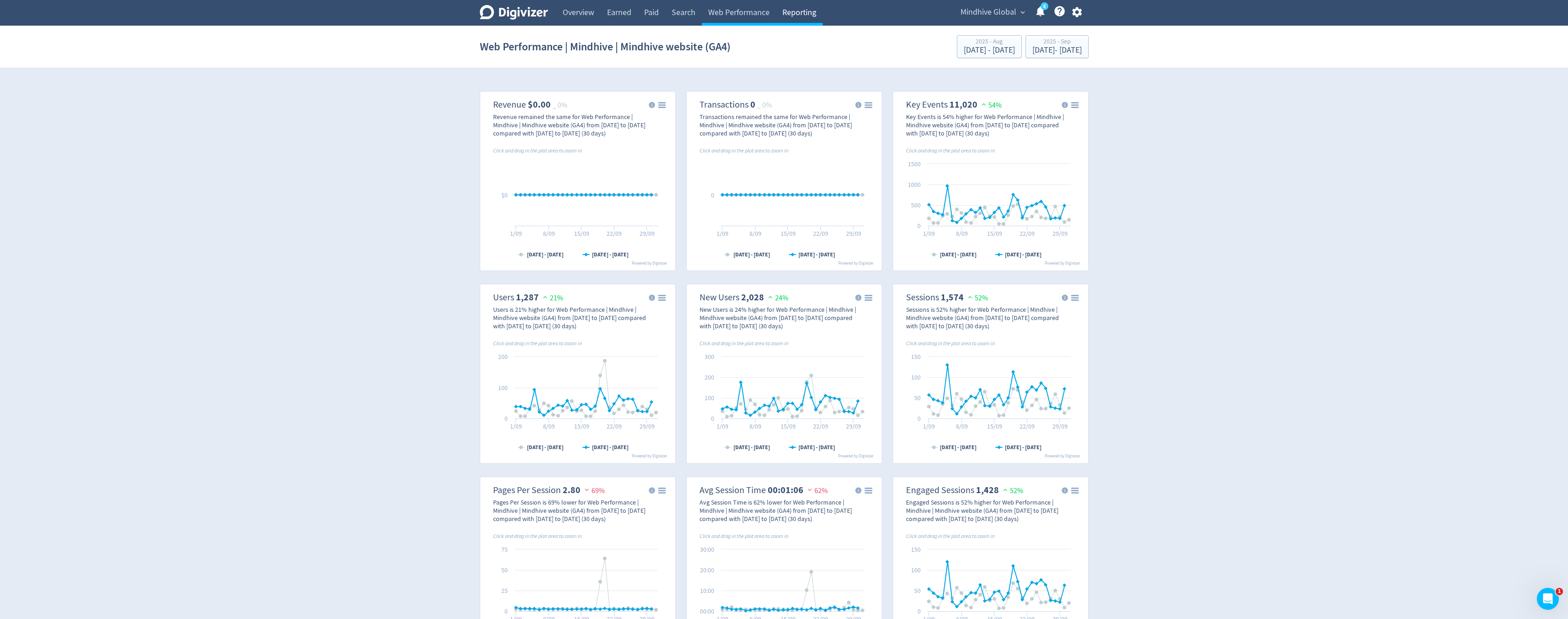
click at [804, 13] on link "Reporting" at bounding box center [799, 13] width 46 height 26
click at [580, 19] on link "Overview" at bounding box center [578, 13] width 45 height 26
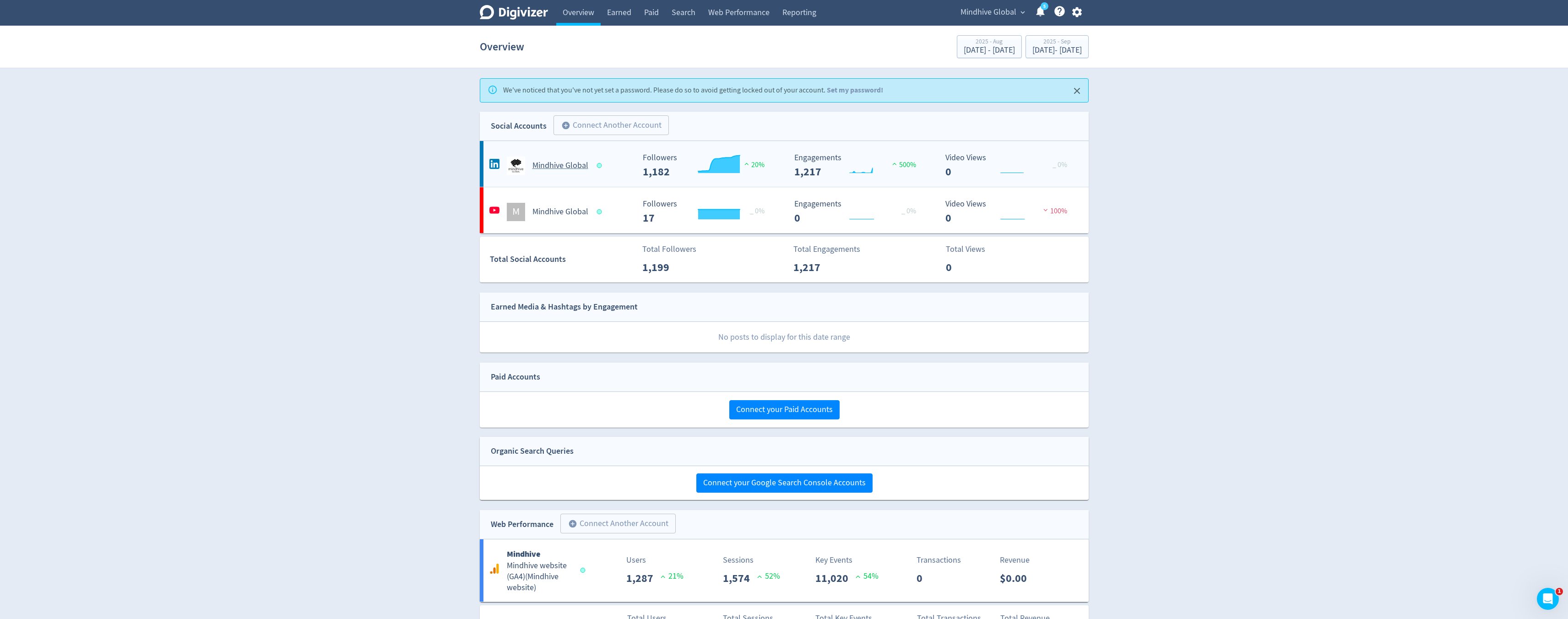
click at [572, 169] on h5 "Mindhive Global" at bounding box center [560, 166] width 56 height 11
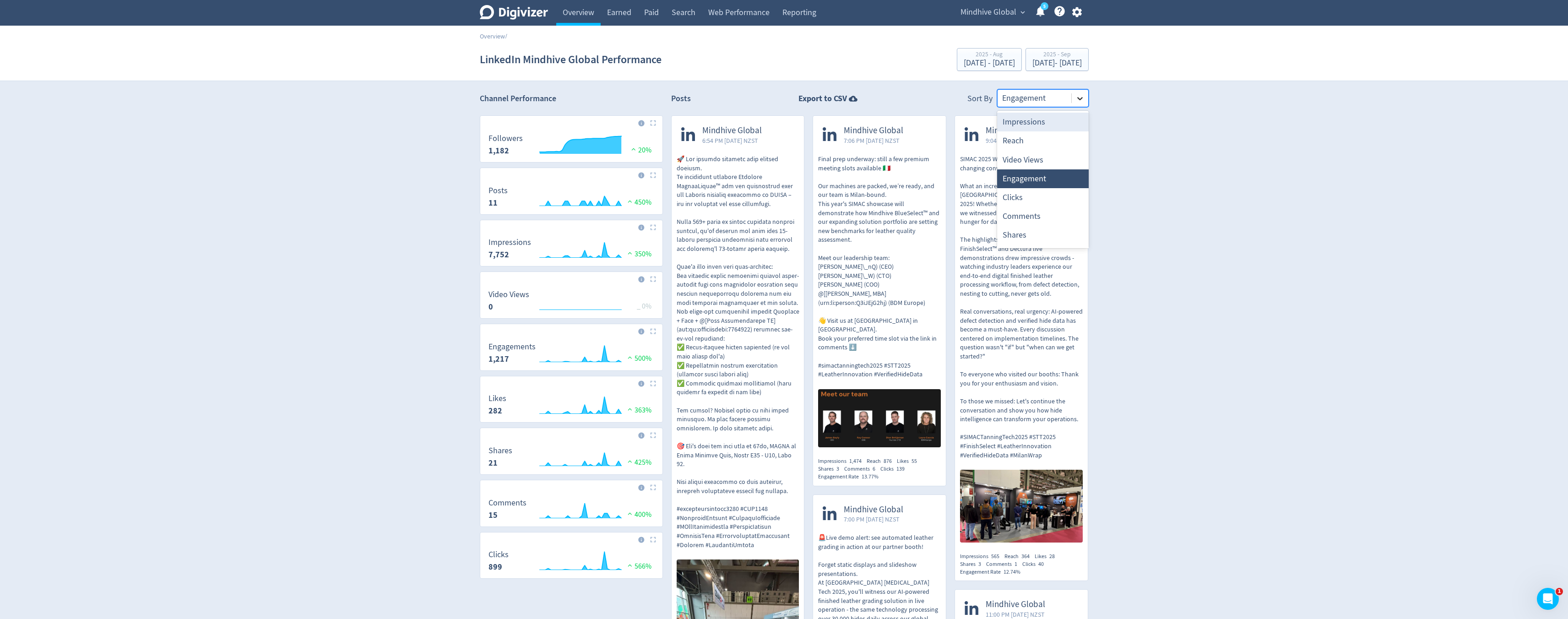
click at [1078, 102] on icon at bounding box center [1080, 98] width 9 height 9
click at [1046, 220] on div "Engagement Rate" at bounding box center [1043, 218] width 92 height 19
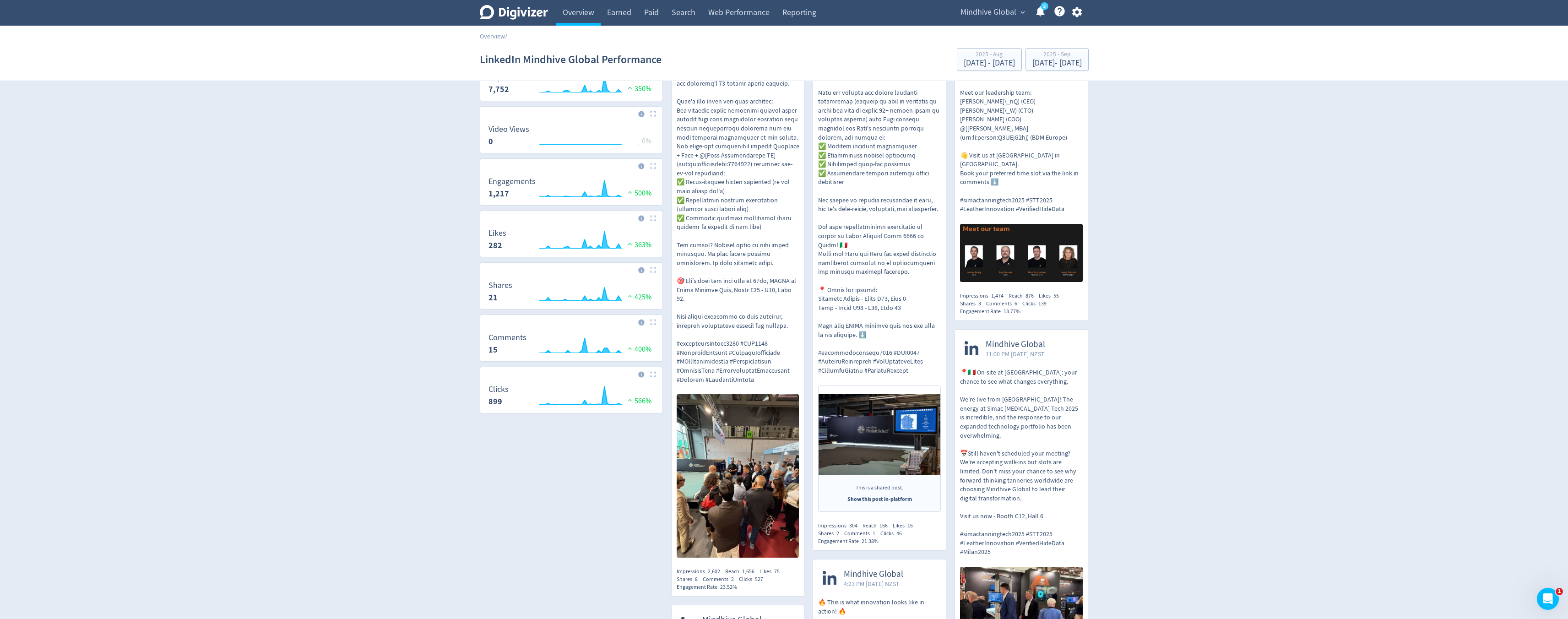
scroll to position [0, 0]
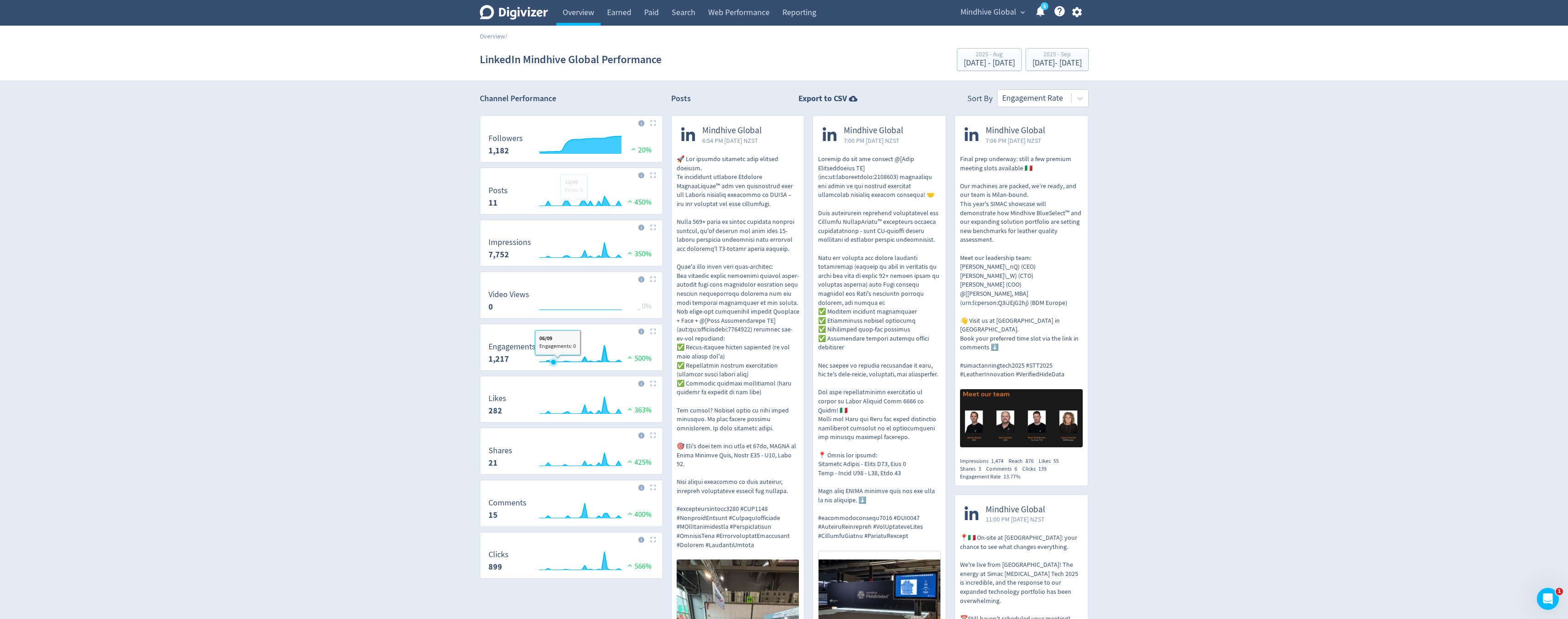
click at [552, 346] on rect "\a Engagements\a 1,217\a" at bounding box center [572, 355] width 175 height 24
click at [653, 332] on img at bounding box center [653, 332] width 6 height 6
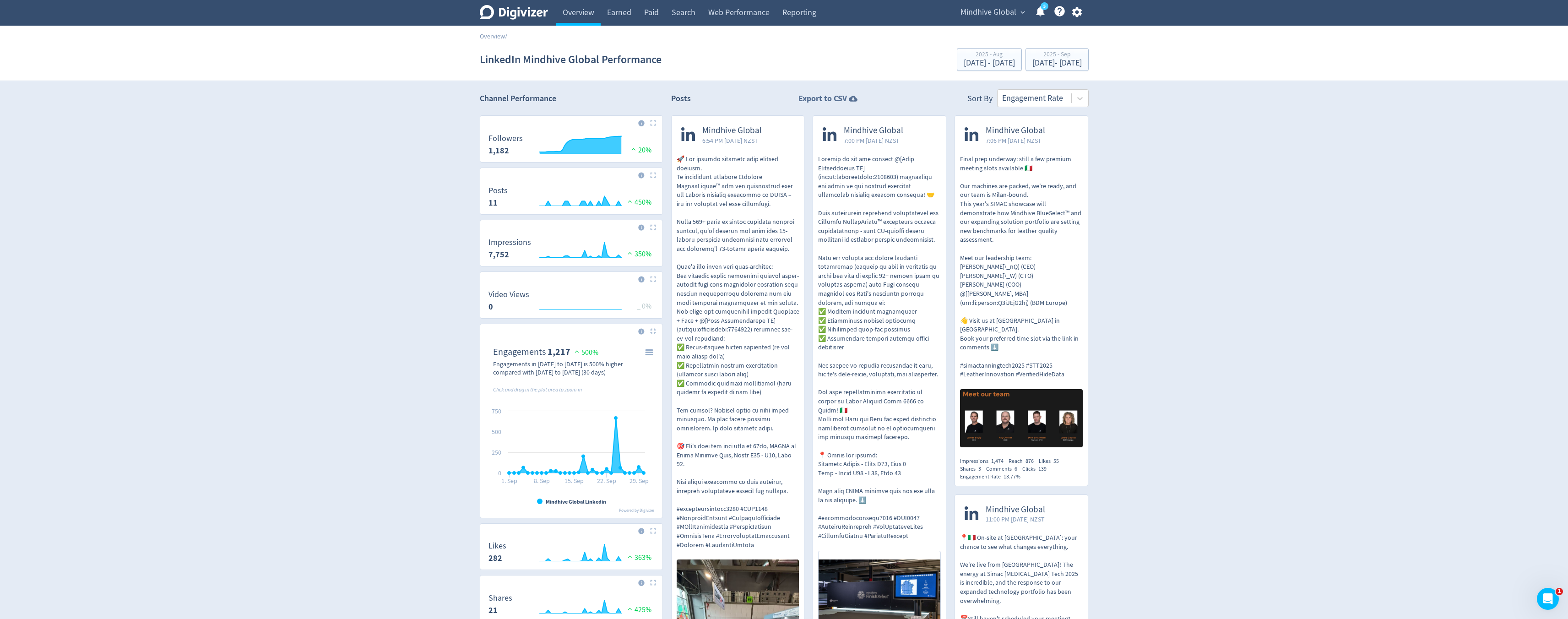
click at [852, 99] on icon at bounding box center [853, 99] width 9 height 6
click at [1075, 100] on icon at bounding box center [1080, 98] width 9 height 9
click at [852, 94] on div "Export to CSV" at bounding box center [829, 98] width 61 height 12
click at [1355, 16] on div "Digivizer Logo [PERSON_NAME] Logo Overview Earned Paid Search Web Performance R…" at bounding box center [784, 13] width 1568 height 26
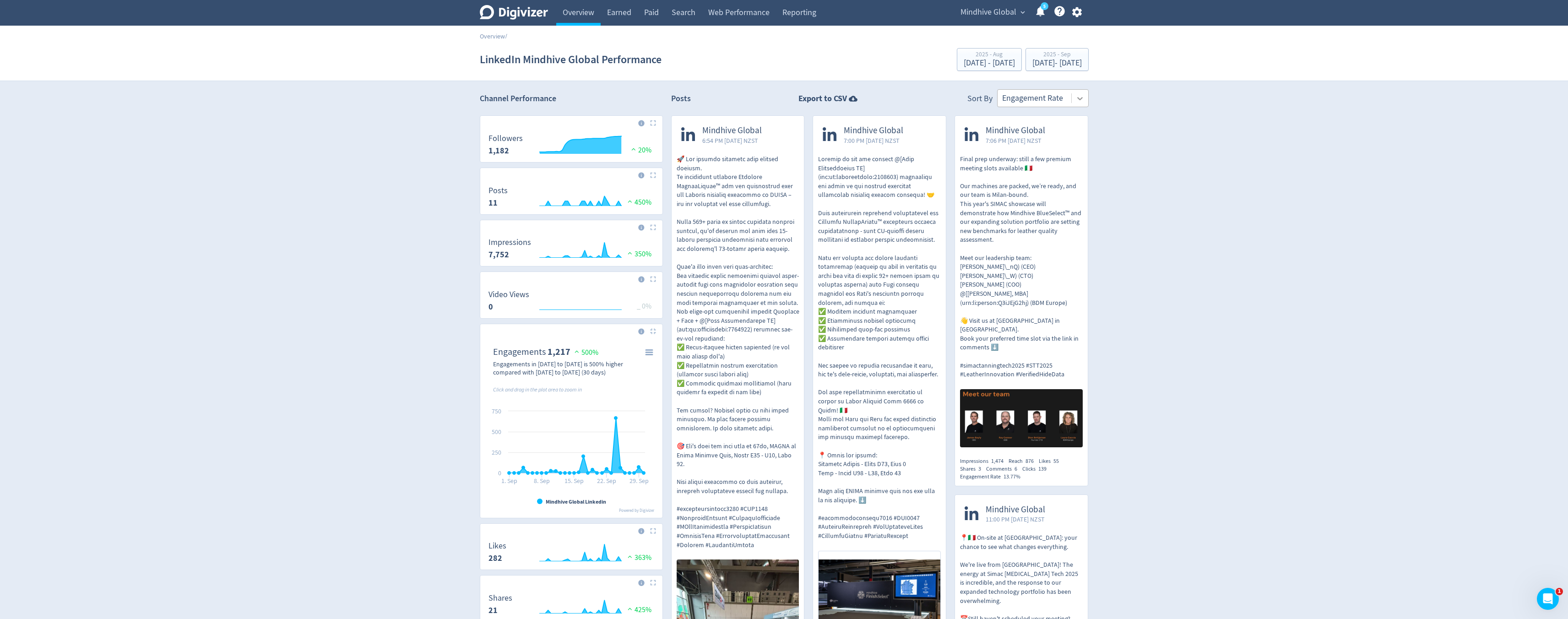
click at [1073, 101] on div at bounding box center [1080, 98] width 17 height 17
click at [1041, 175] on div "Engagement" at bounding box center [1043, 179] width 92 height 19
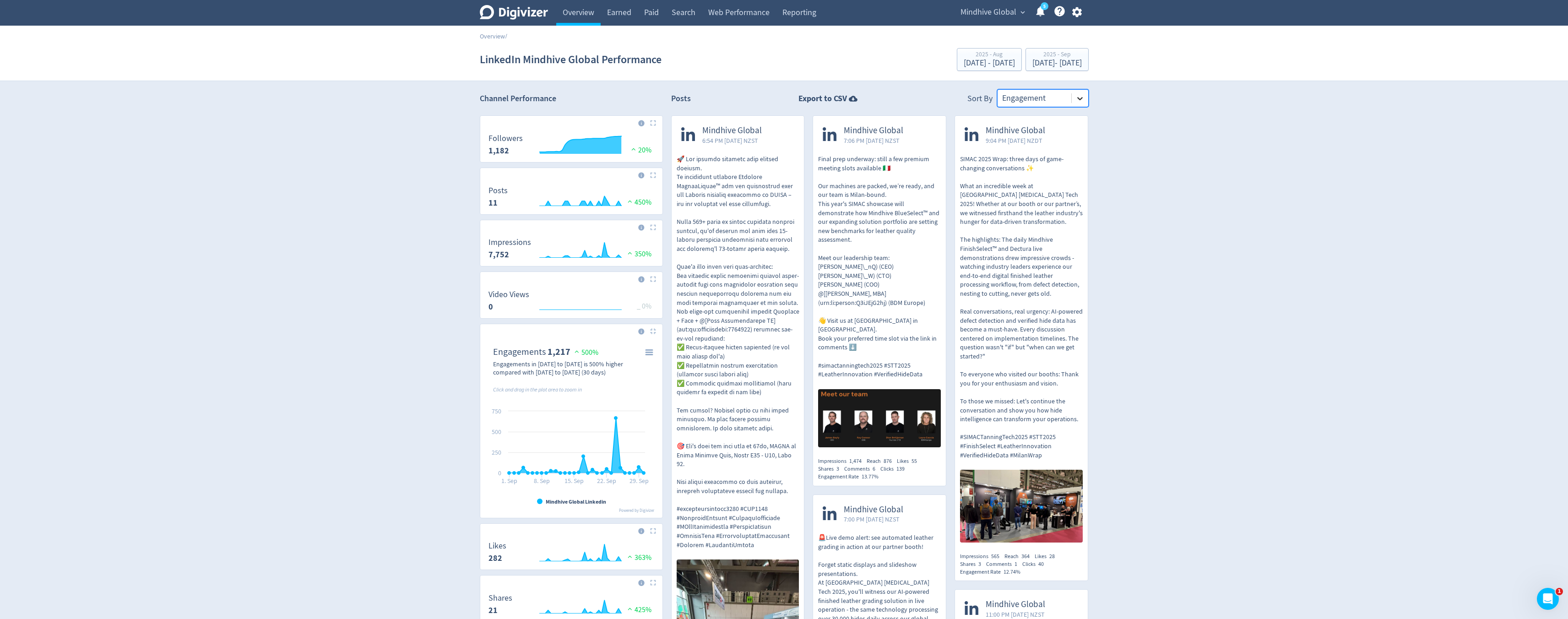
click at [1079, 106] on div at bounding box center [1080, 98] width 17 height 17
click at [1083, 102] on icon at bounding box center [1080, 98] width 9 height 9
click at [1039, 122] on div "Impressions" at bounding box center [1043, 122] width 92 height 19
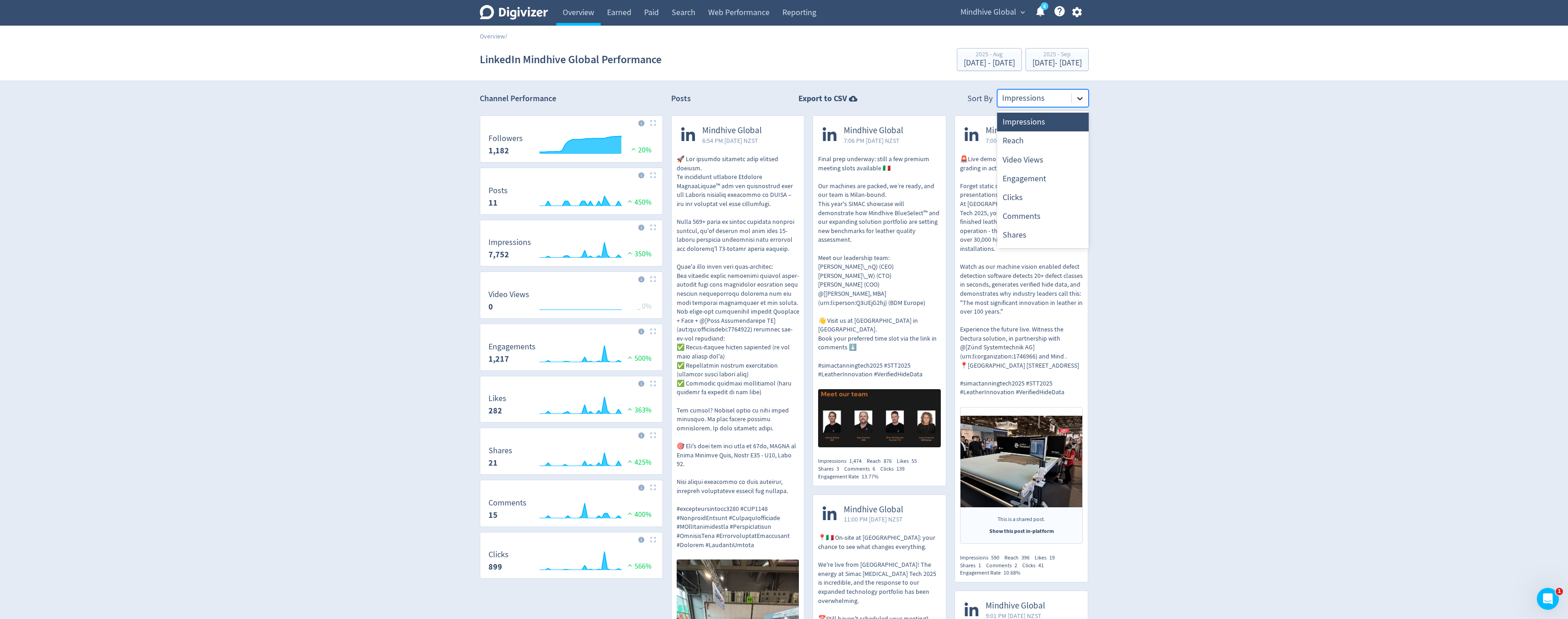
click at [1086, 92] on div at bounding box center [1080, 98] width 17 height 17
click at [1069, 137] on div "Reach" at bounding box center [1043, 141] width 92 height 19
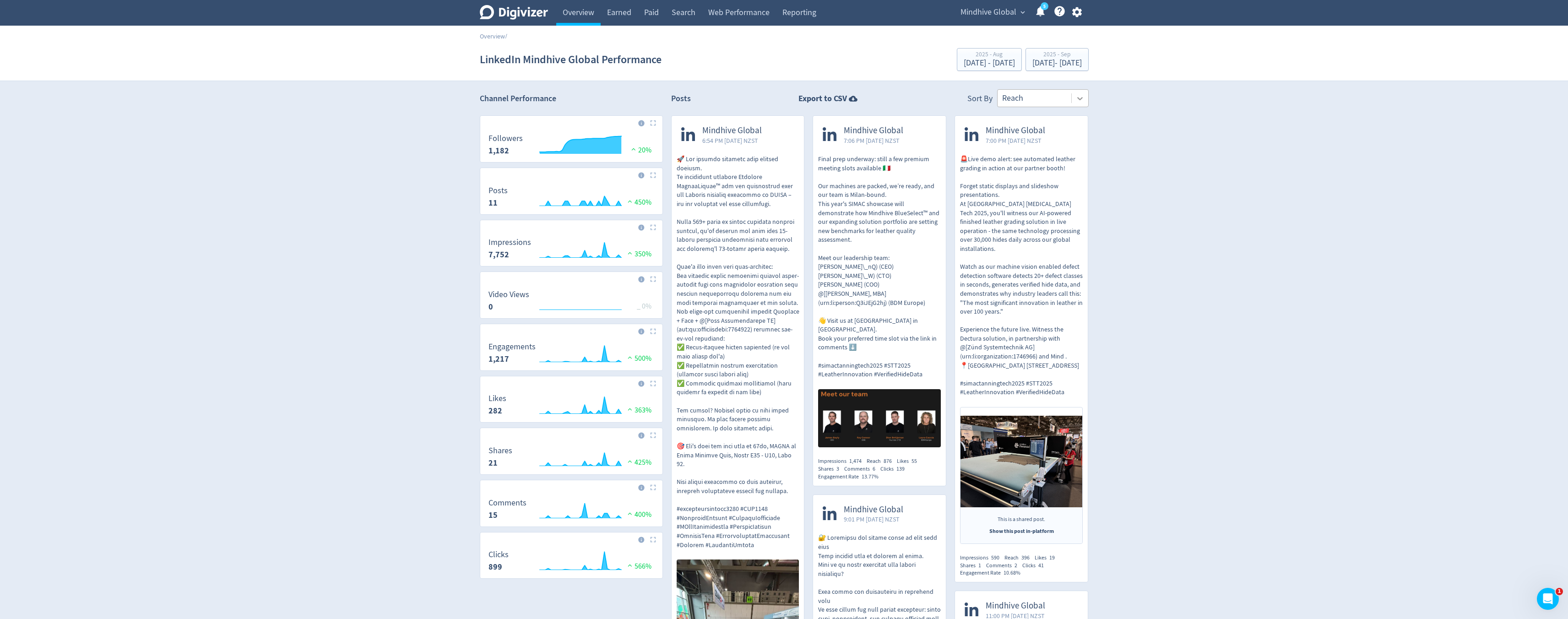
click at [1082, 91] on div at bounding box center [1080, 98] width 17 height 17
click at [1062, 165] on div "Video Views" at bounding box center [1043, 160] width 92 height 19
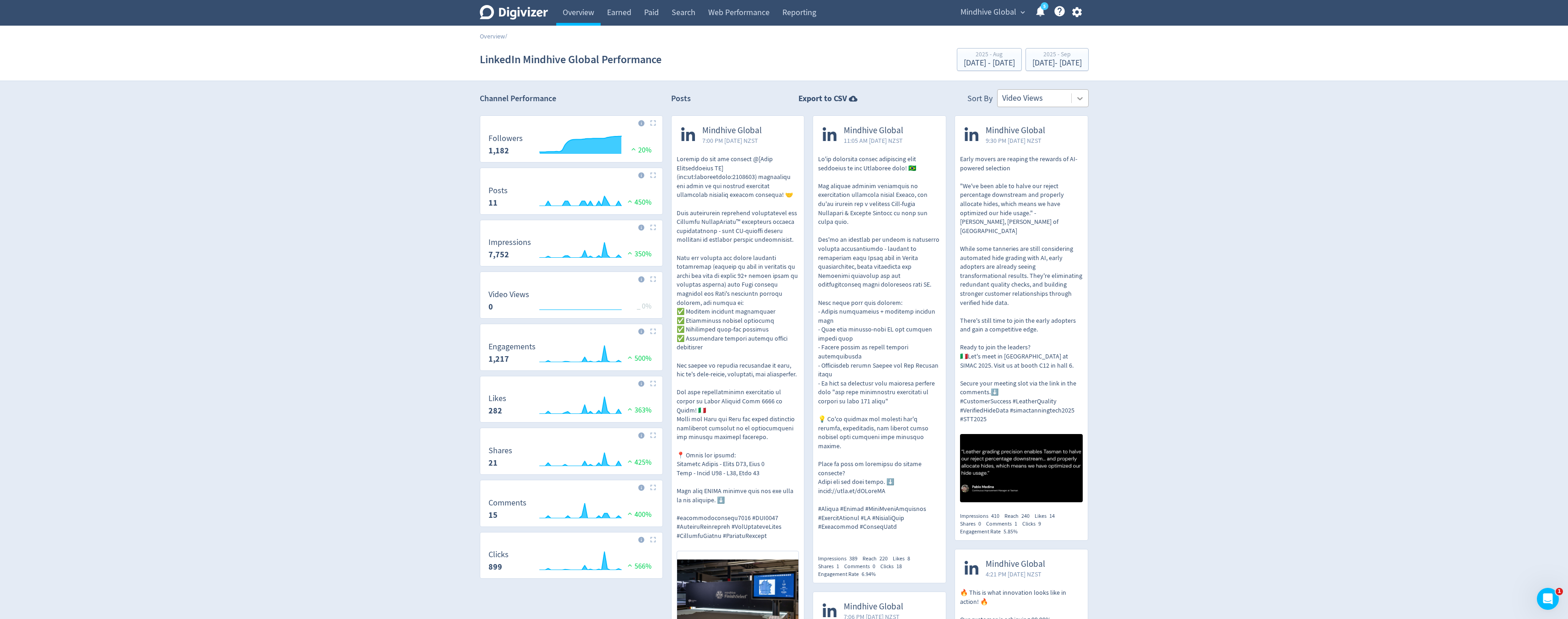
click at [1083, 103] on div at bounding box center [1080, 98] width 17 height 17
click at [1073, 181] on div "Engagement" at bounding box center [1043, 179] width 92 height 19
